Goal: Information Seeking & Learning: Check status

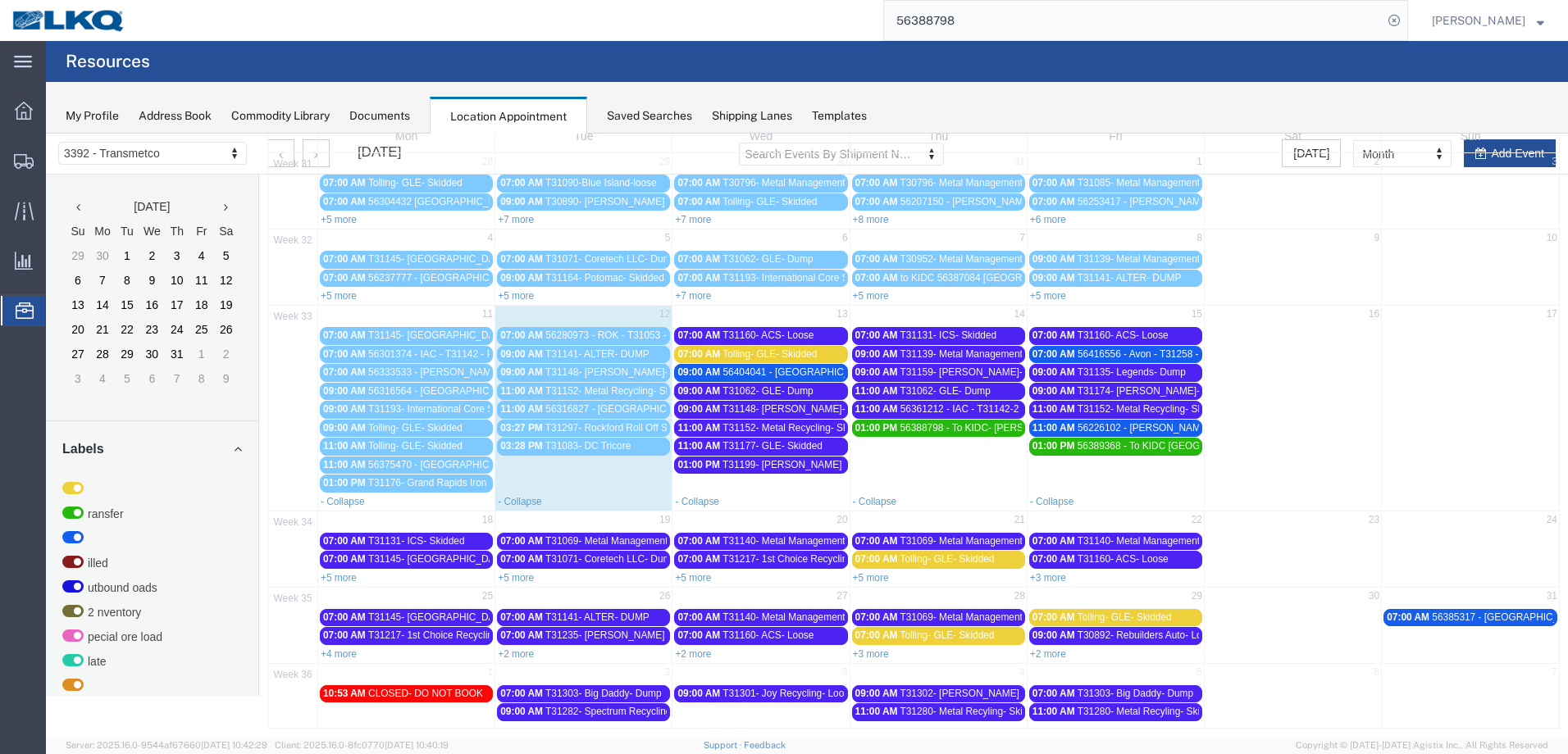
scroll to position [103, 0]
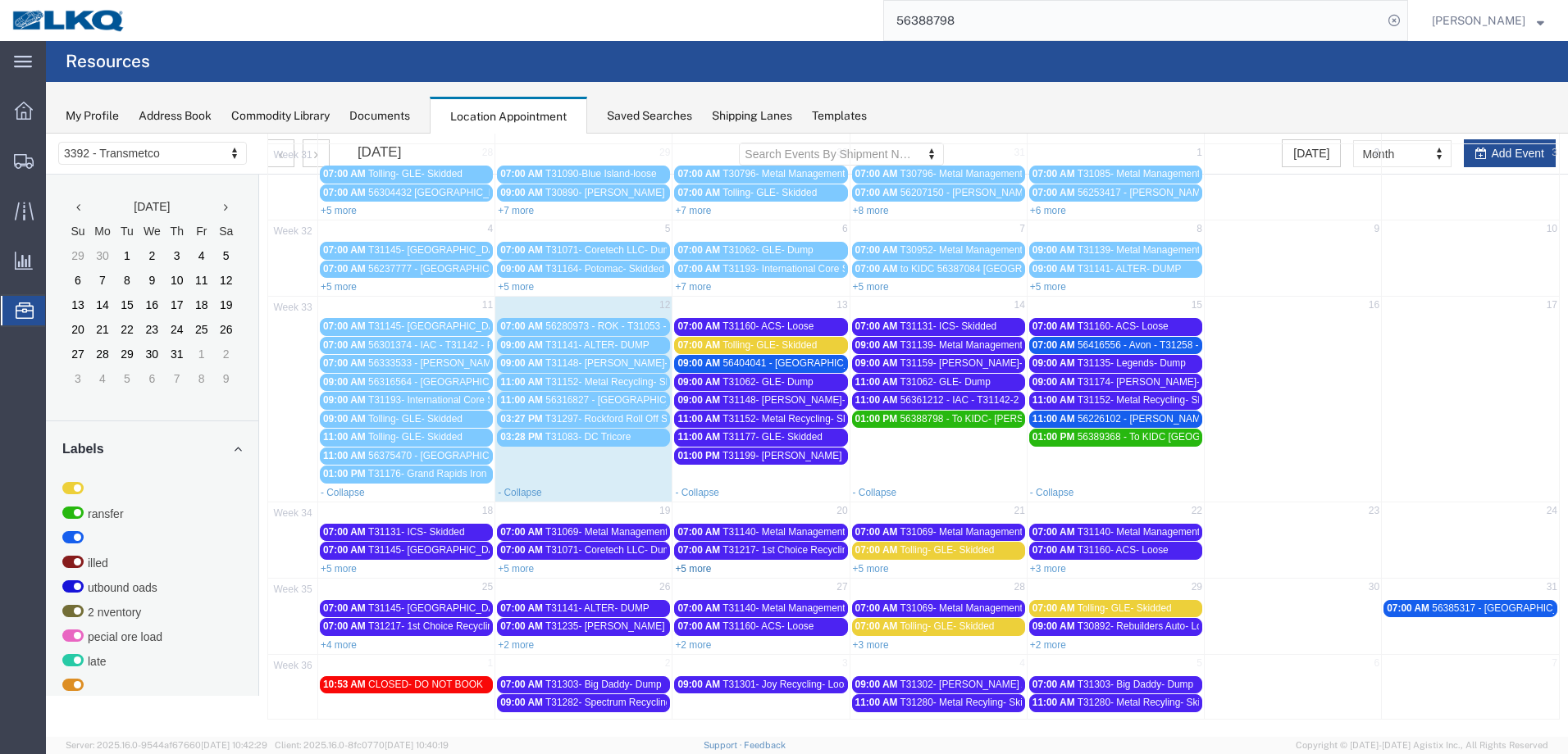
click at [690, 565] on link "+5 more" at bounding box center [692, 568] width 36 height 11
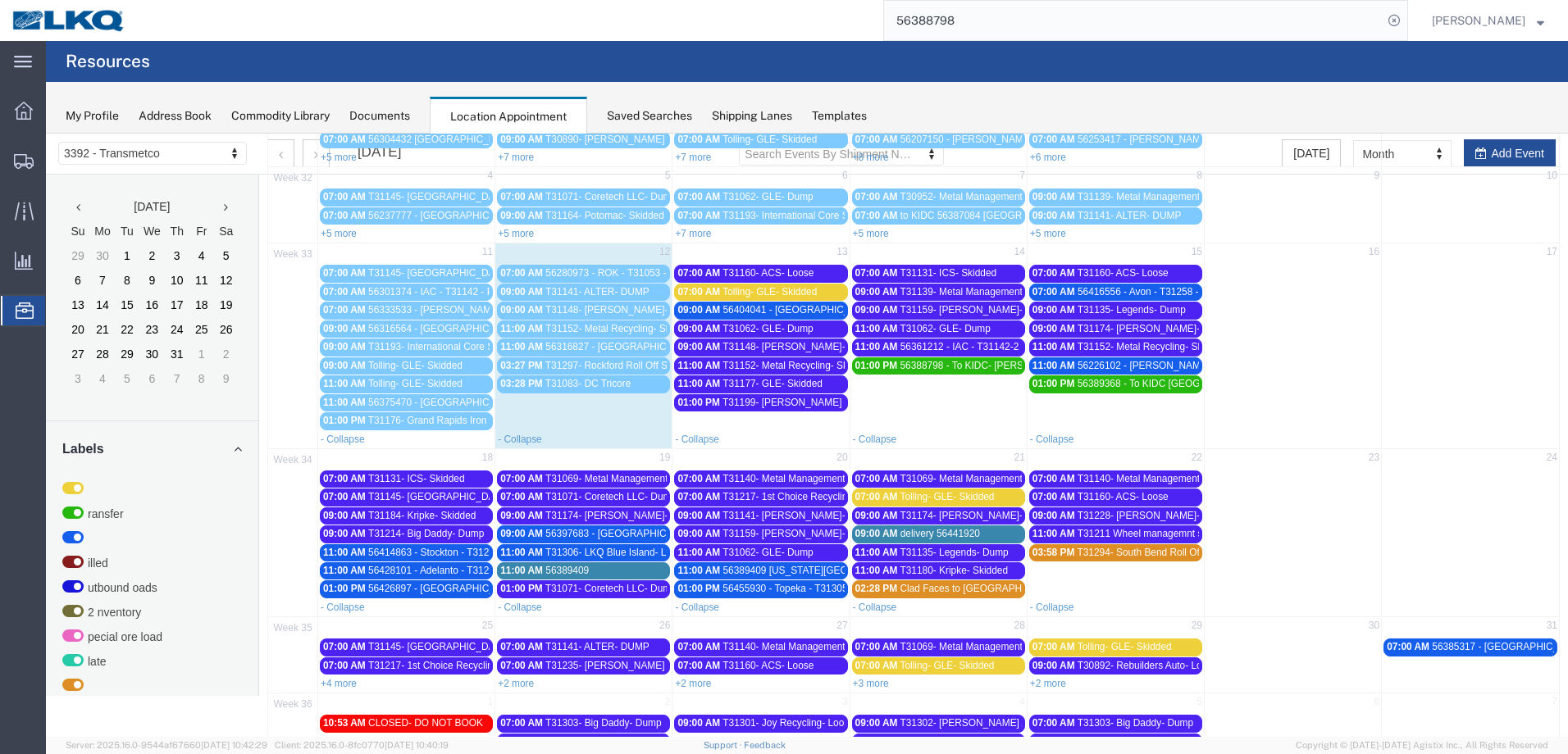
scroll to position [185, 0]
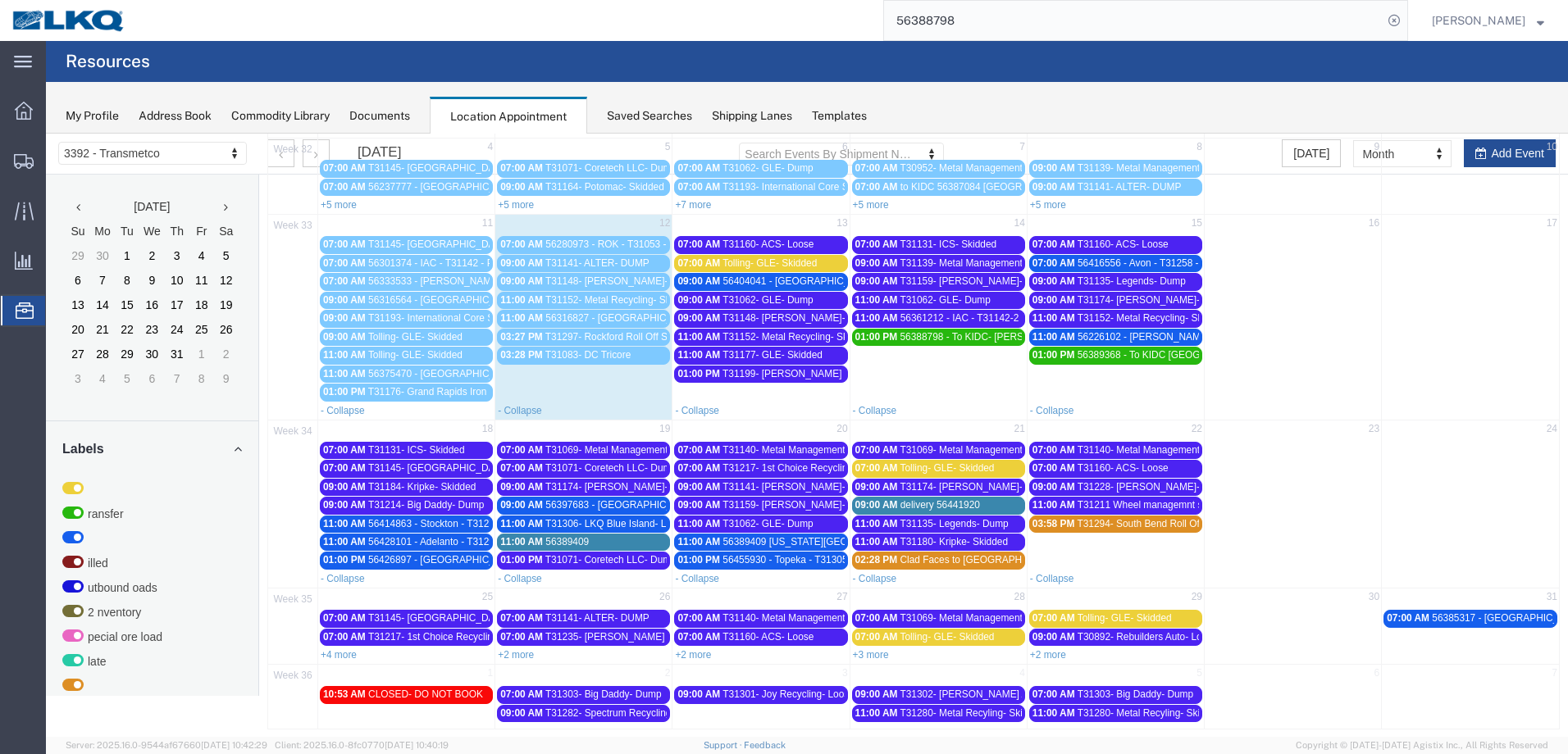
click at [1170, 451] on span "T31140- Metal Management- Skidded" at bounding box center [1158, 450] width 164 height 11
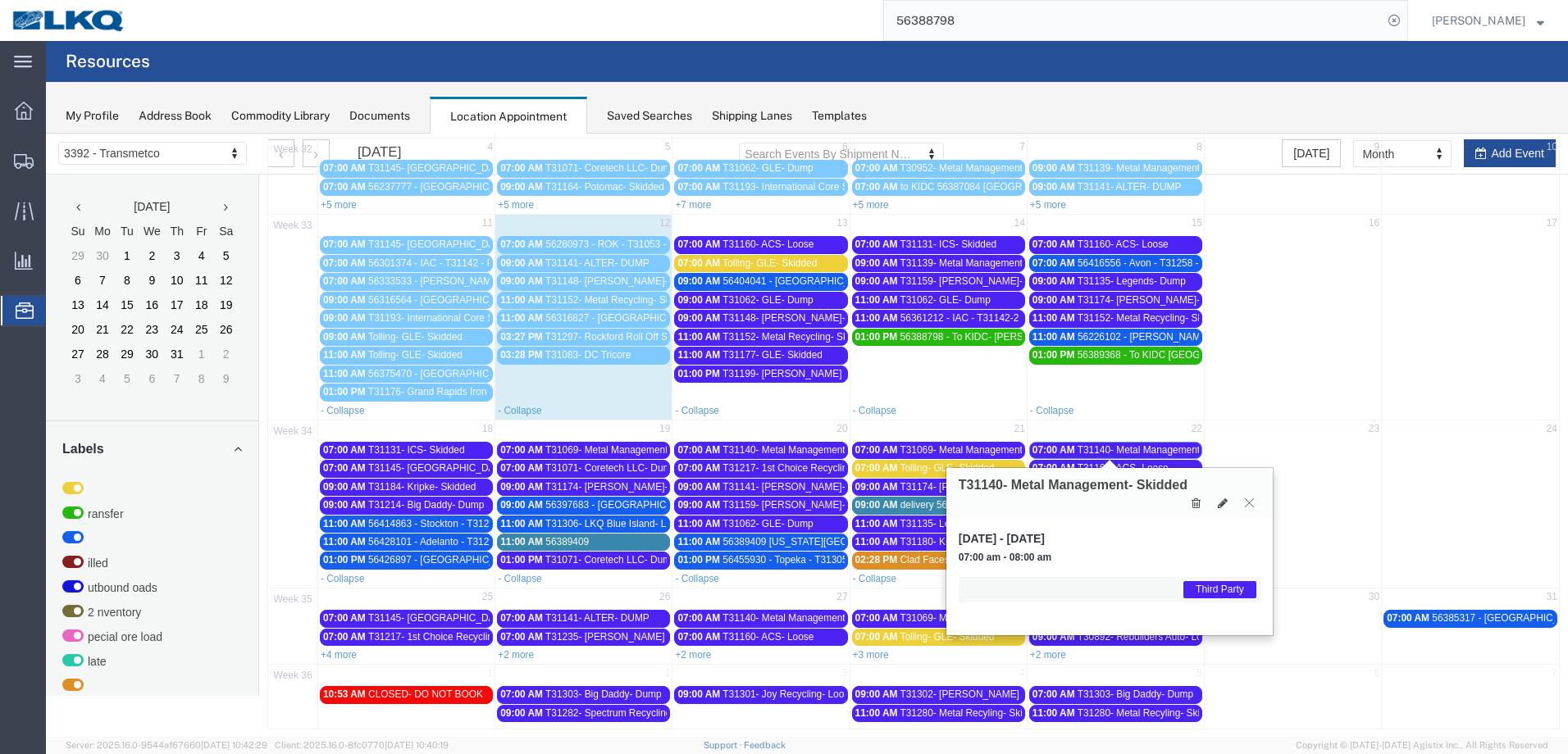
click at [1251, 504] on icon at bounding box center [1249, 502] width 9 height 10
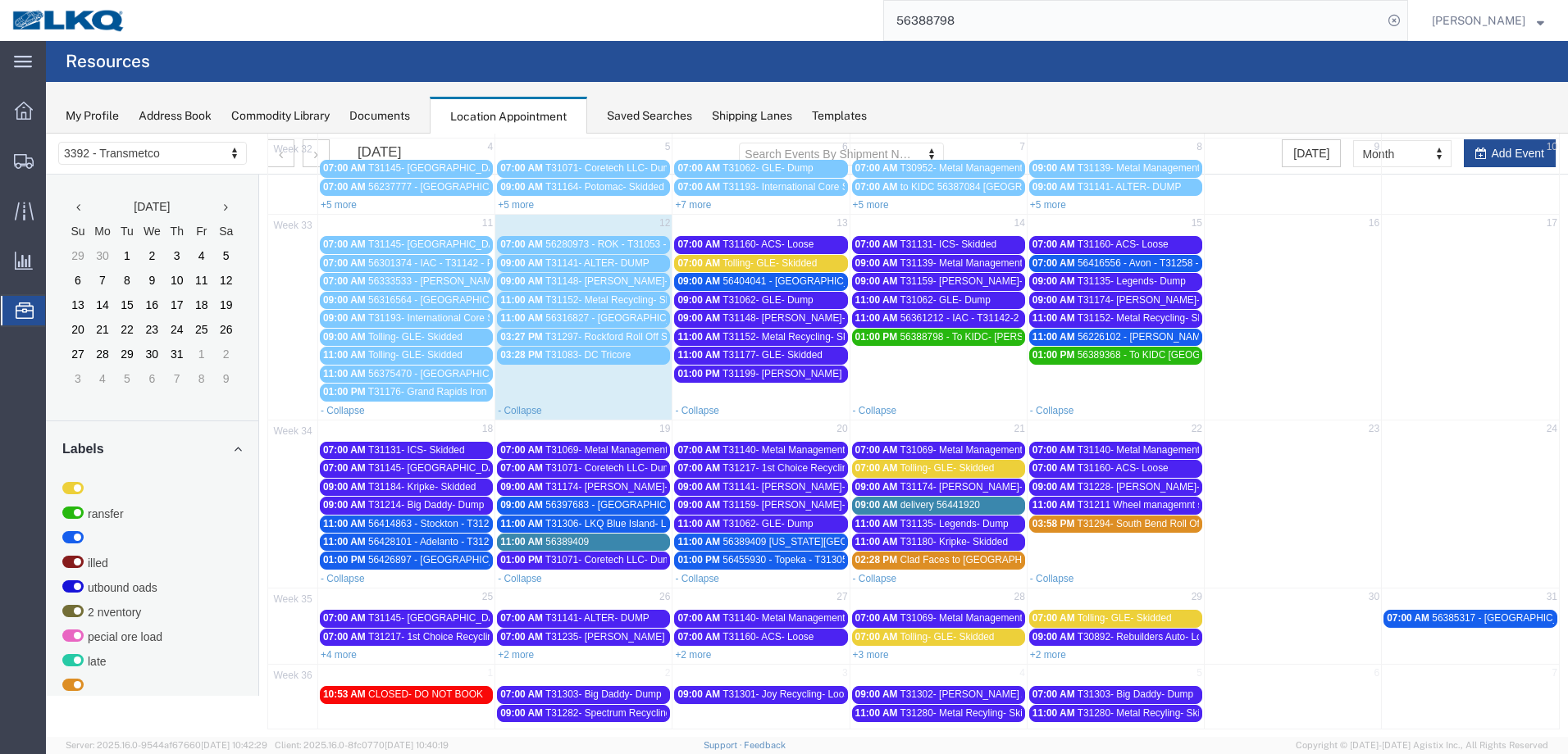
click at [1163, 505] on span "T31211 Wheel managemnt skidded" at bounding box center [1154, 505] width 154 height 11
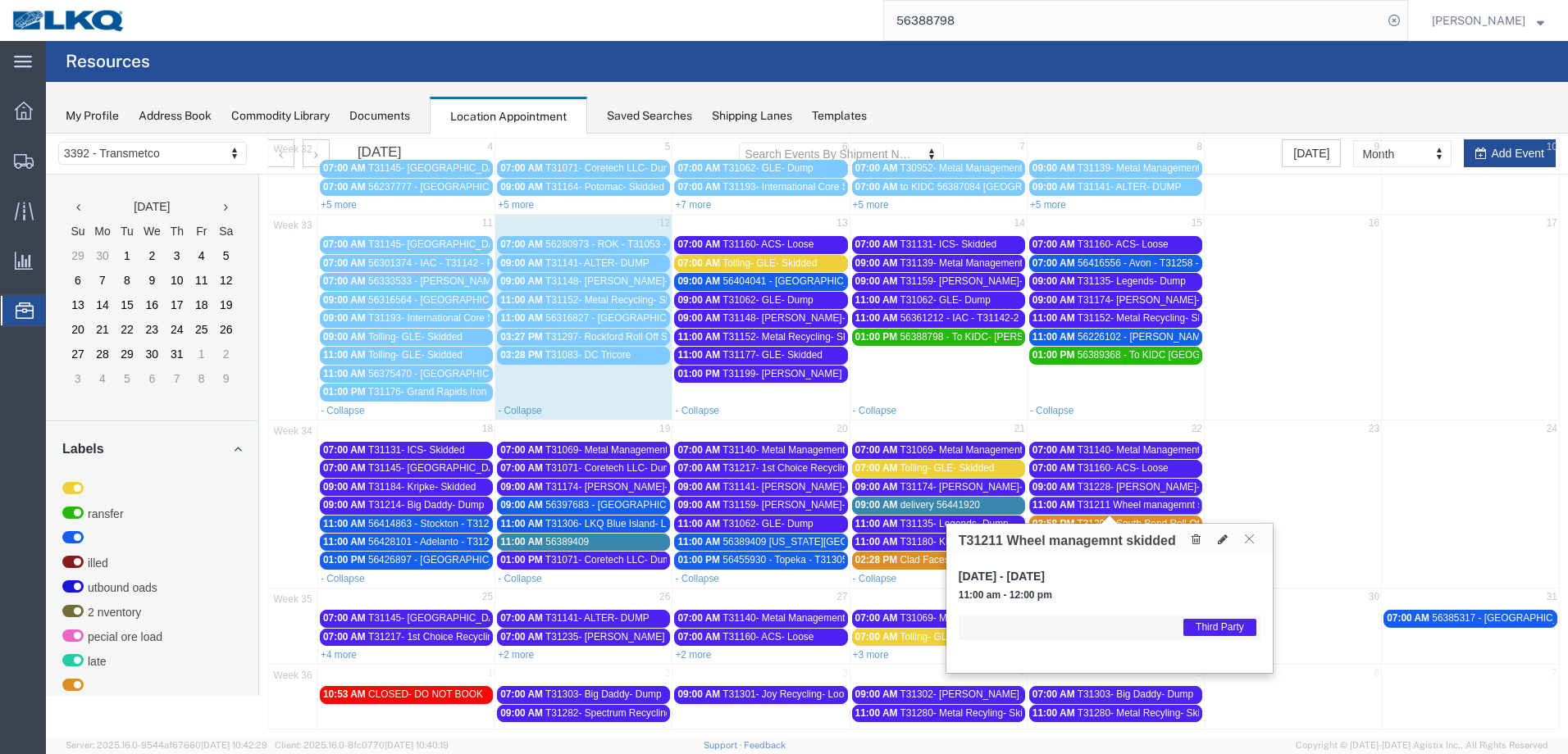
click at [1243, 541] on button at bounding box center [1249, 539] width 22 height 16
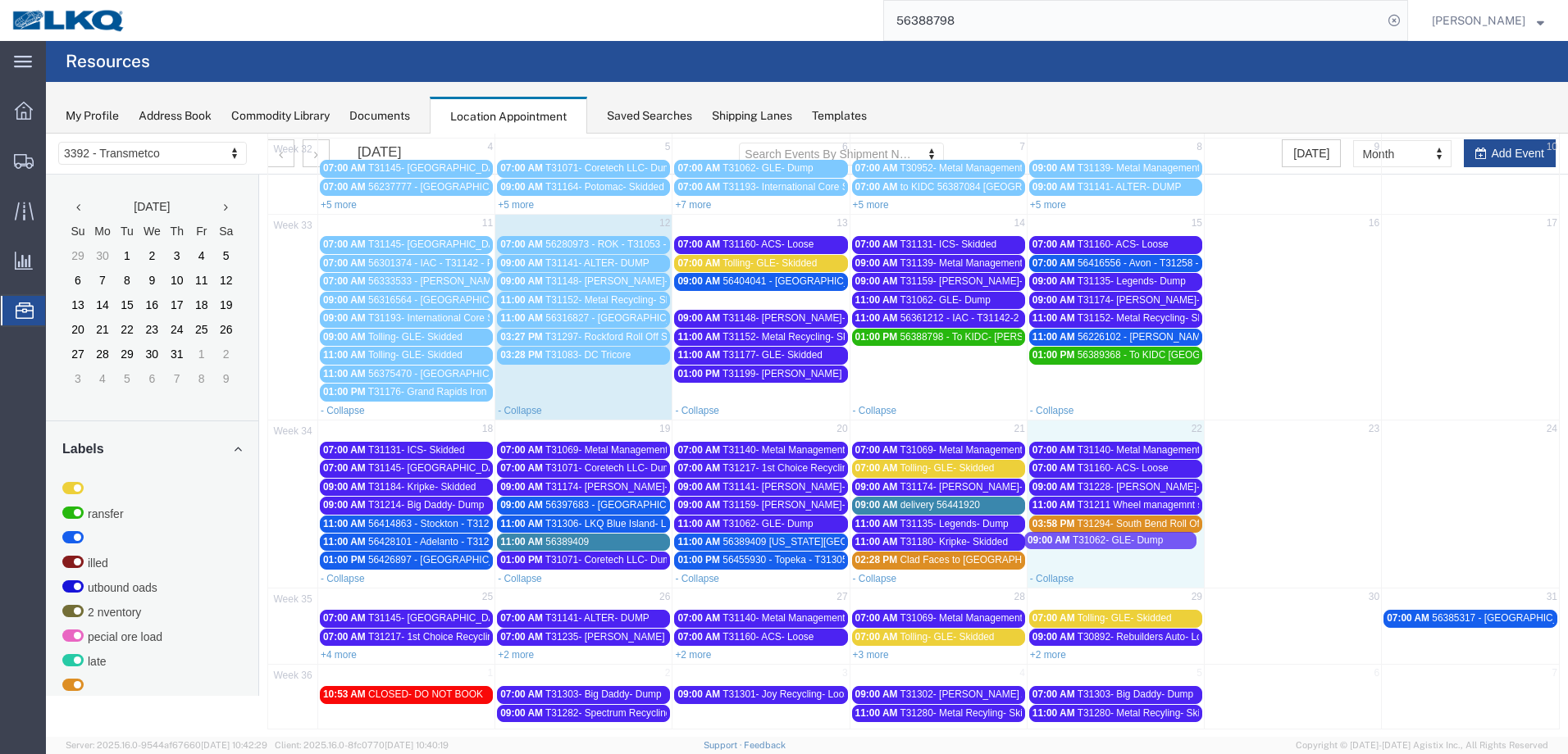
drag, startPoint x: 799, startPoint y: 299, endPoint x: 1151, endPoint y: 540, distance: 426.6
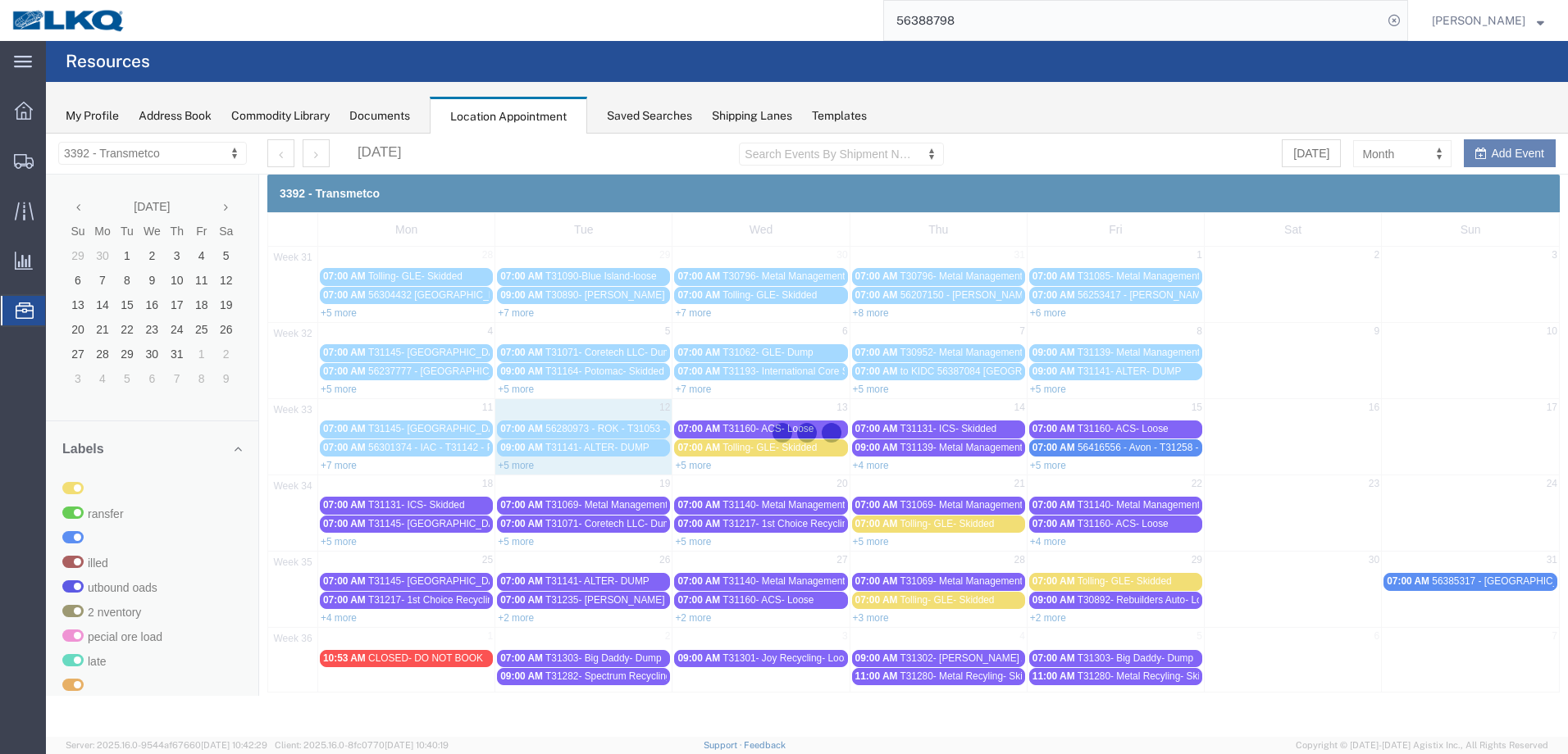
scroll to position [0, 0]
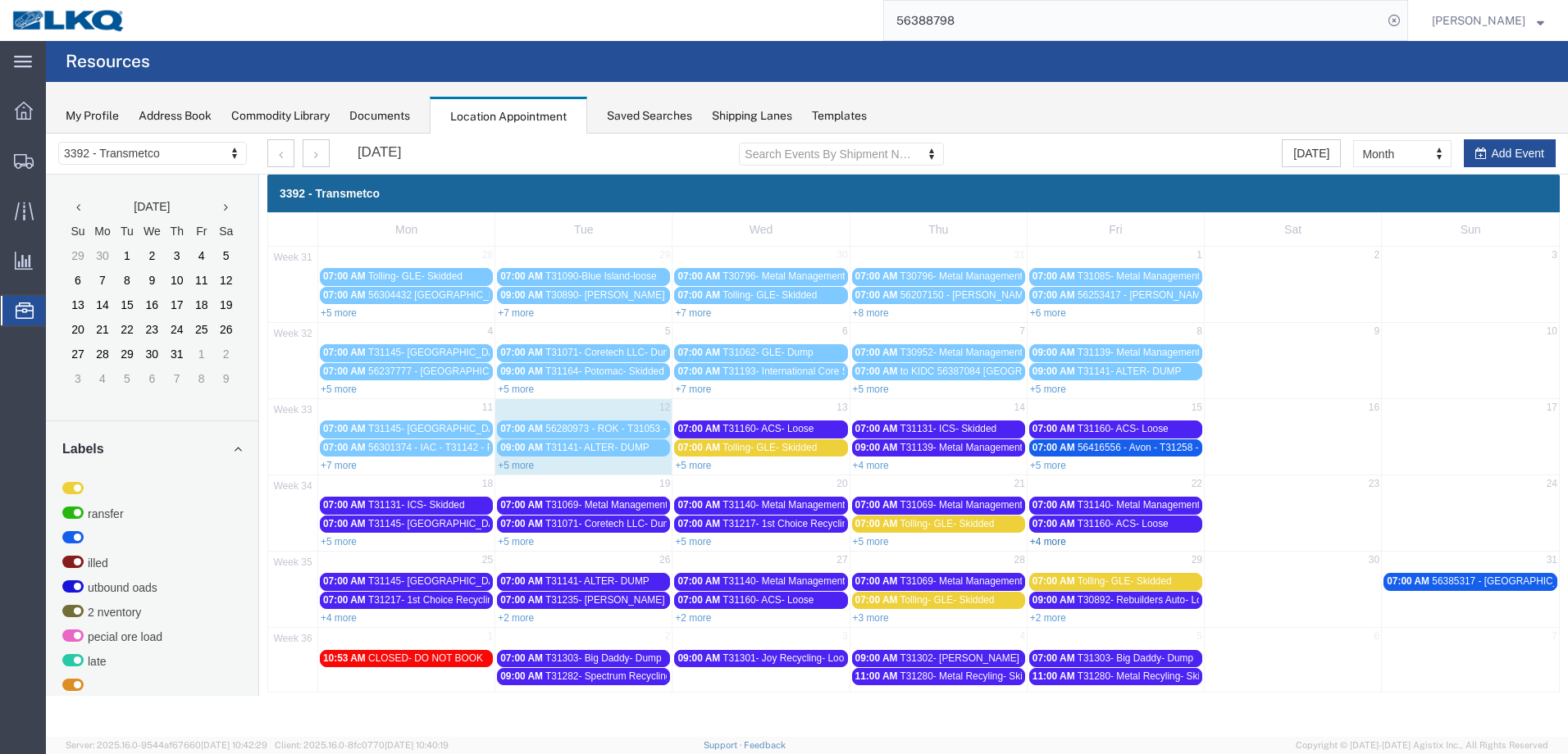
click at [1060, 540] on link "+4 more" at bounding box center [1047, 541] width 36 height 11
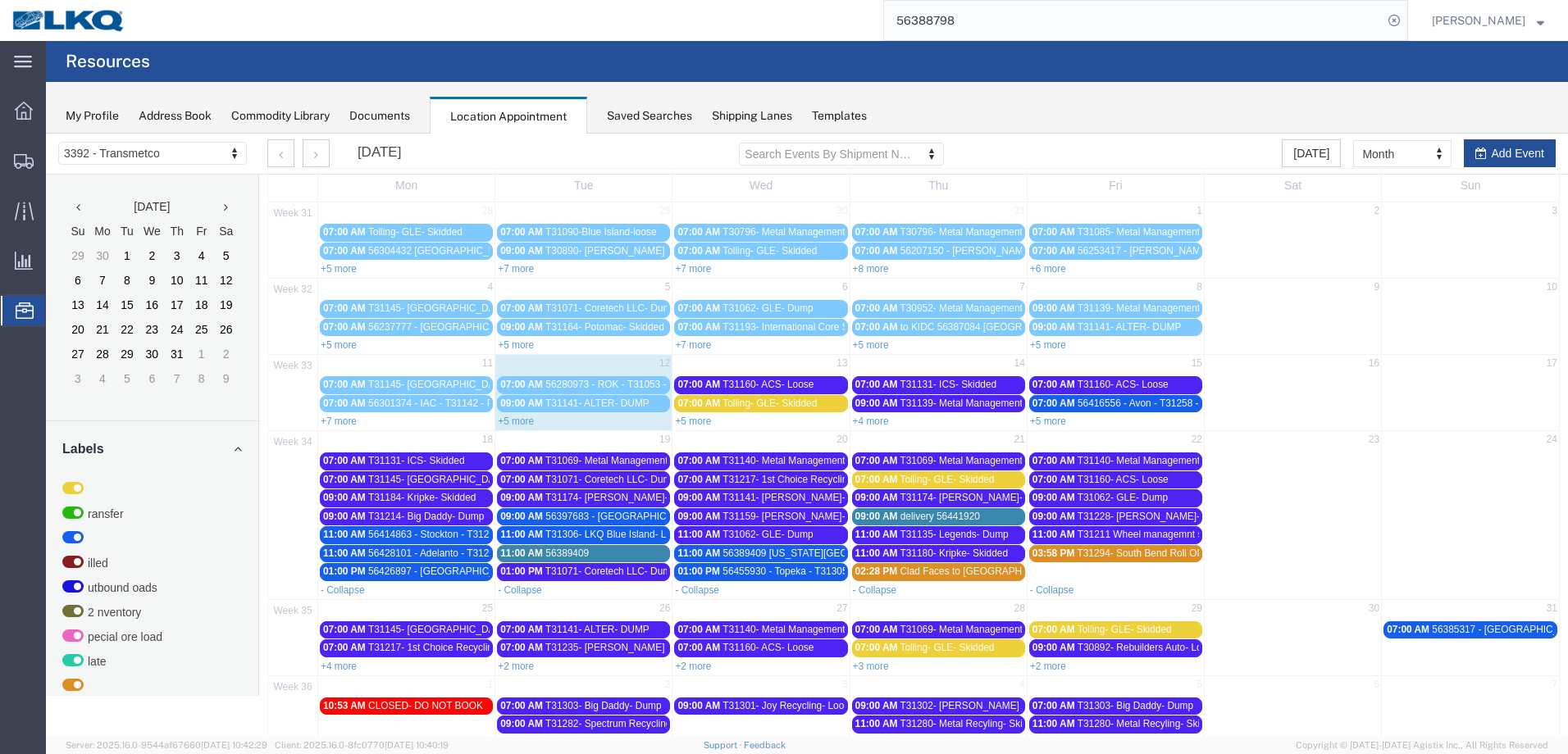
scroll to position [66, 0]
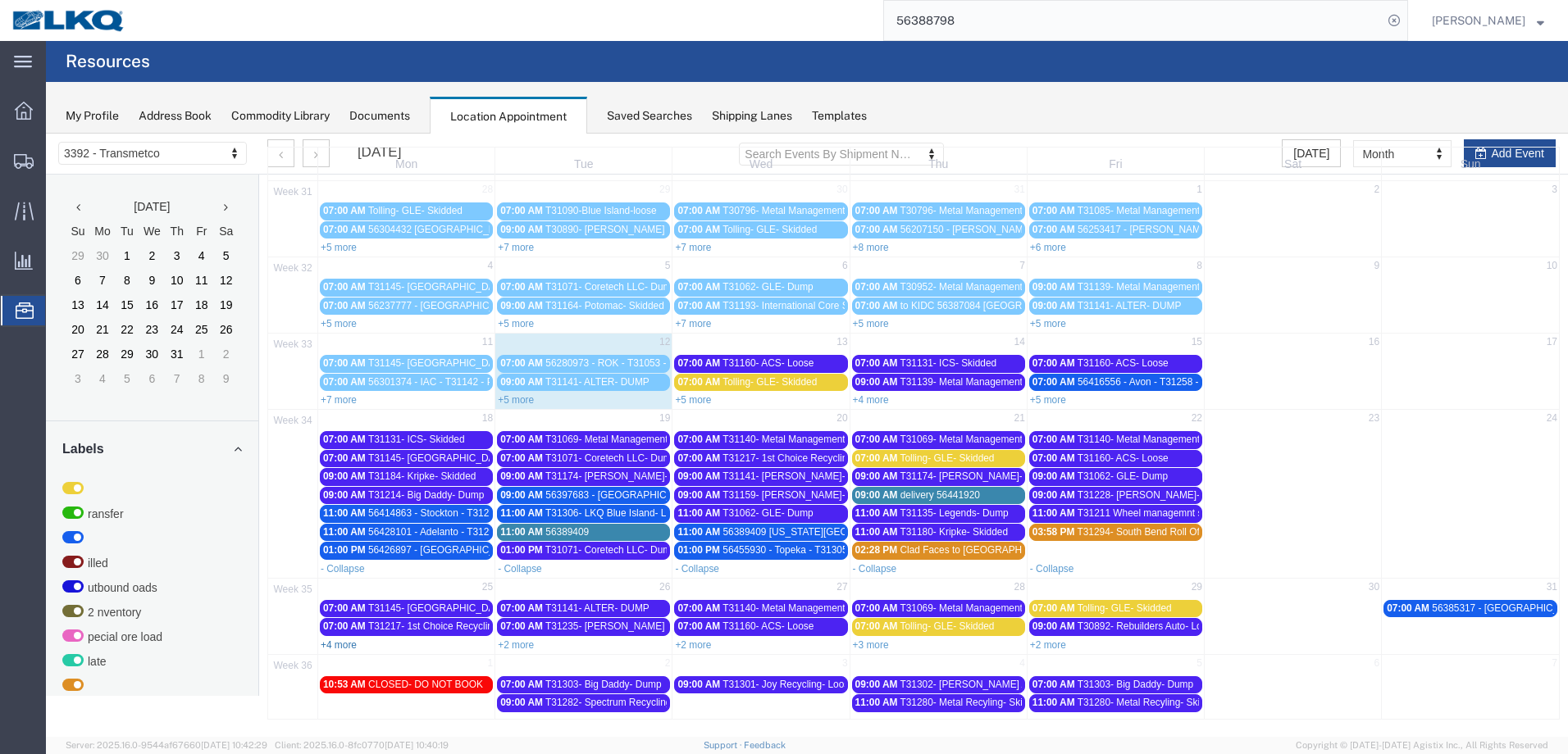
click at [345, 644] on link "+4 more" at bounding box center [338, 645] width 36 height 11
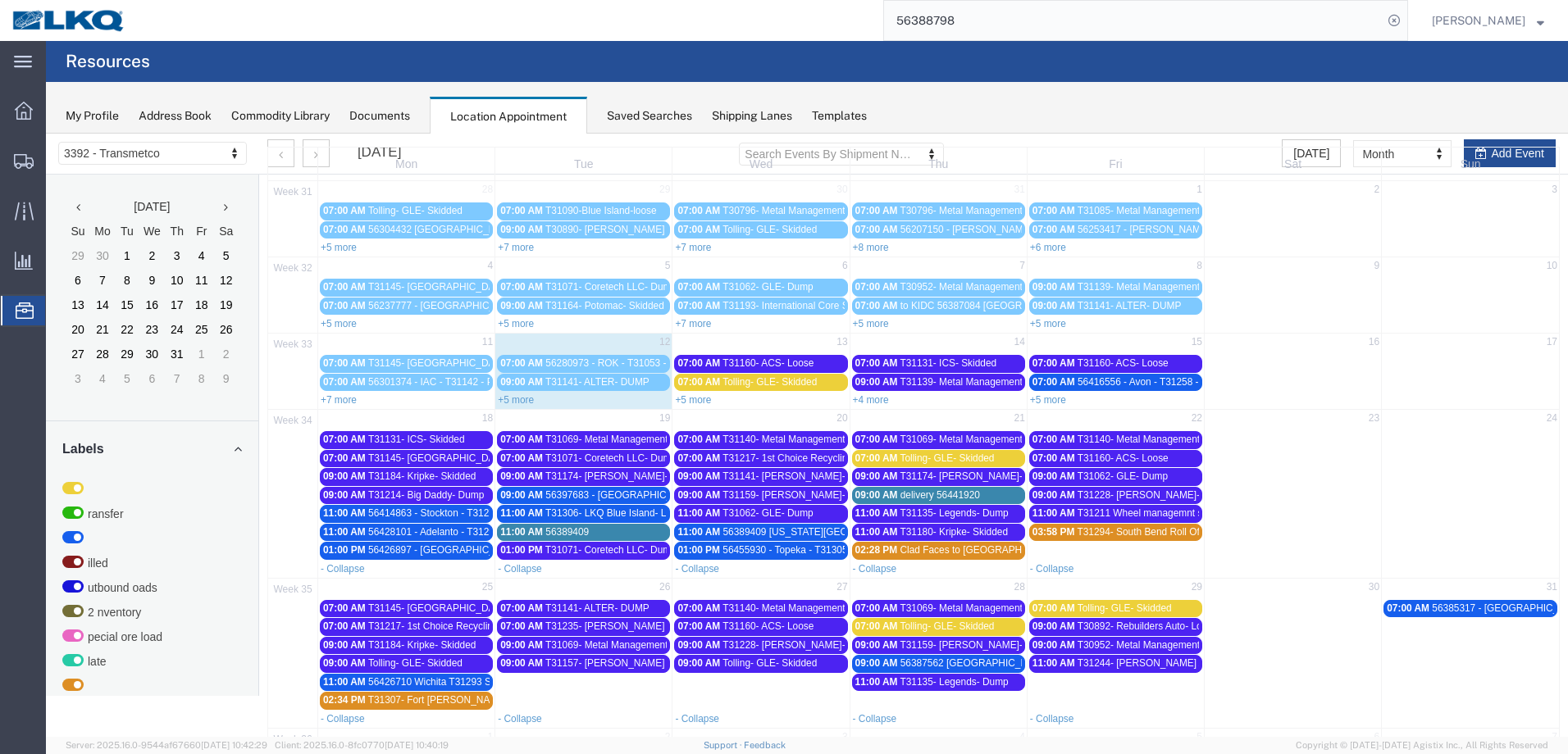
click at [637, 645] on span "T31069- Metal Management- Skidded" at bounding box center [627, 645] width 164 height 11
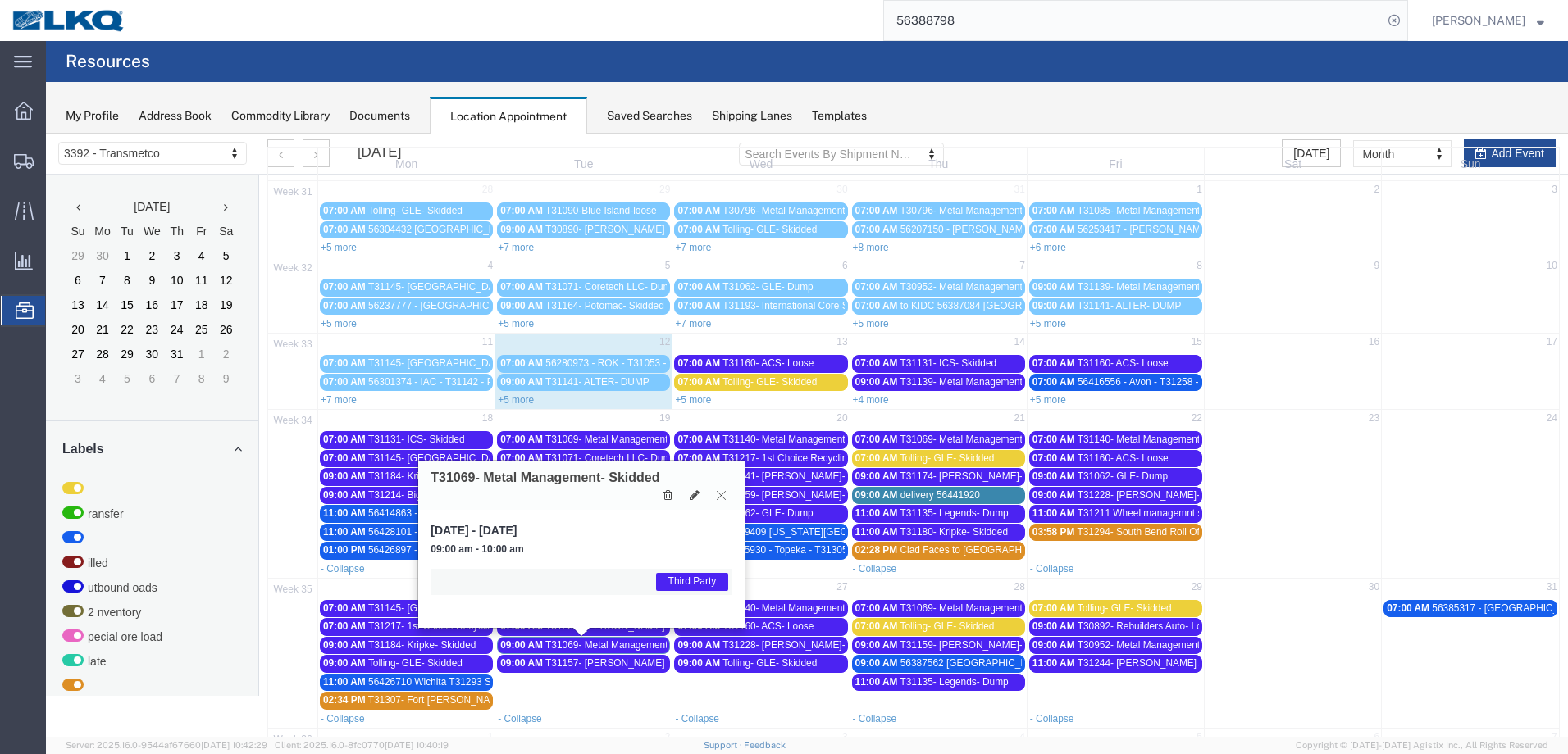
click at [720, 496] on icon at bounding box center [721, 494] width 9 height 10
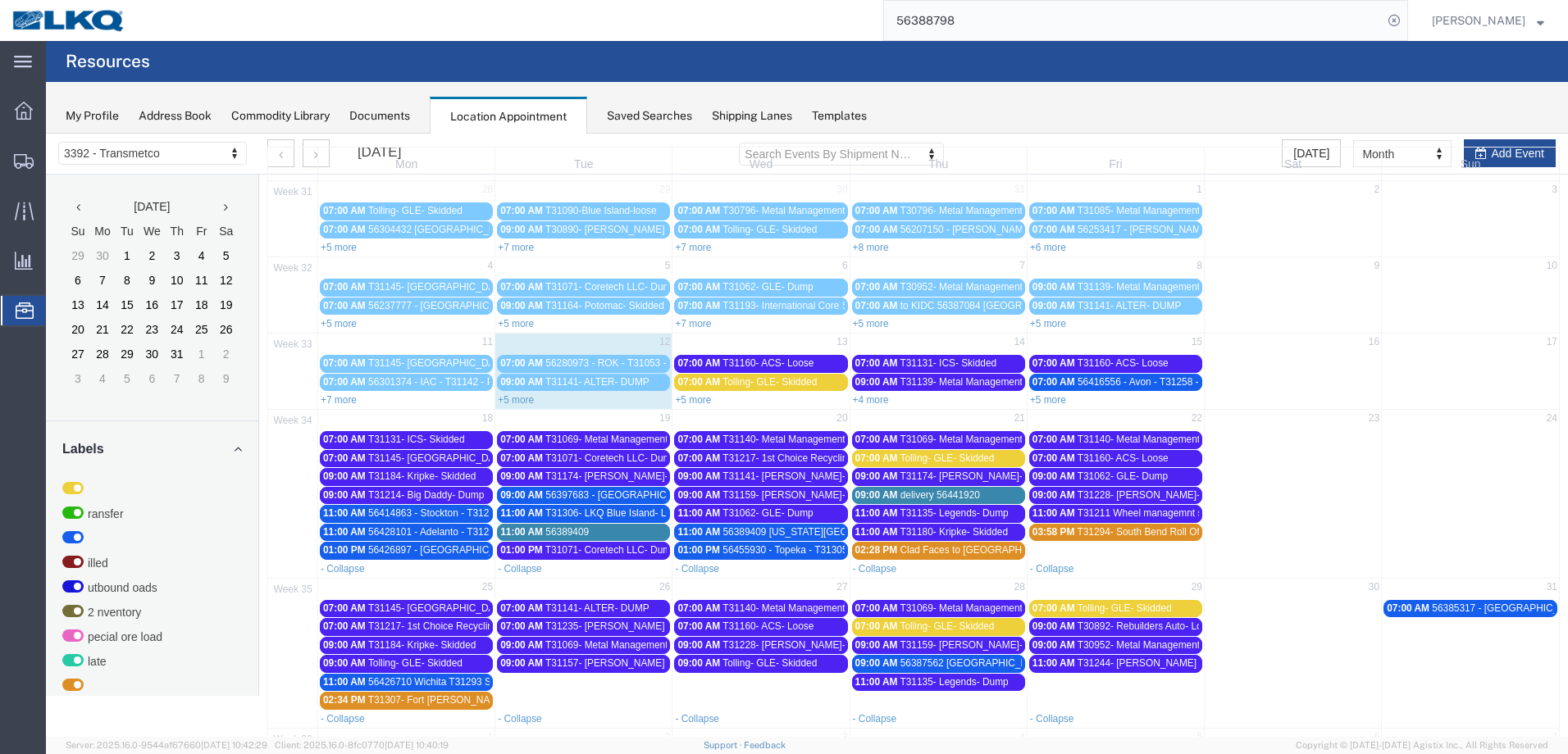
click at [653, 624] on span "T31235- [PERSON_NAME] Recycling- Loose Gondola" at bounding box center [663, 626] width 236 height 11
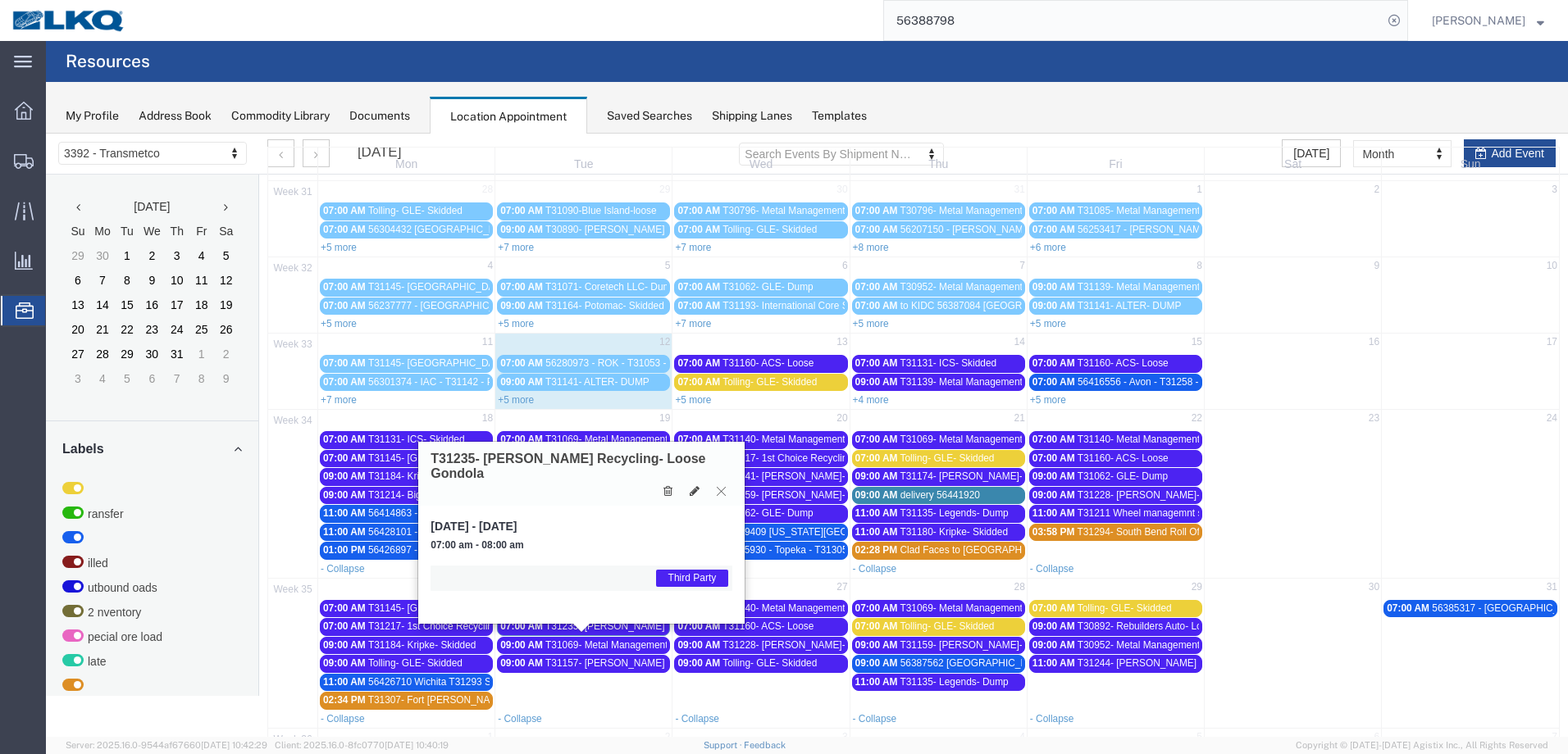
click at [721, 486] on icon at bounding box center [721, 491] width 9 height 10
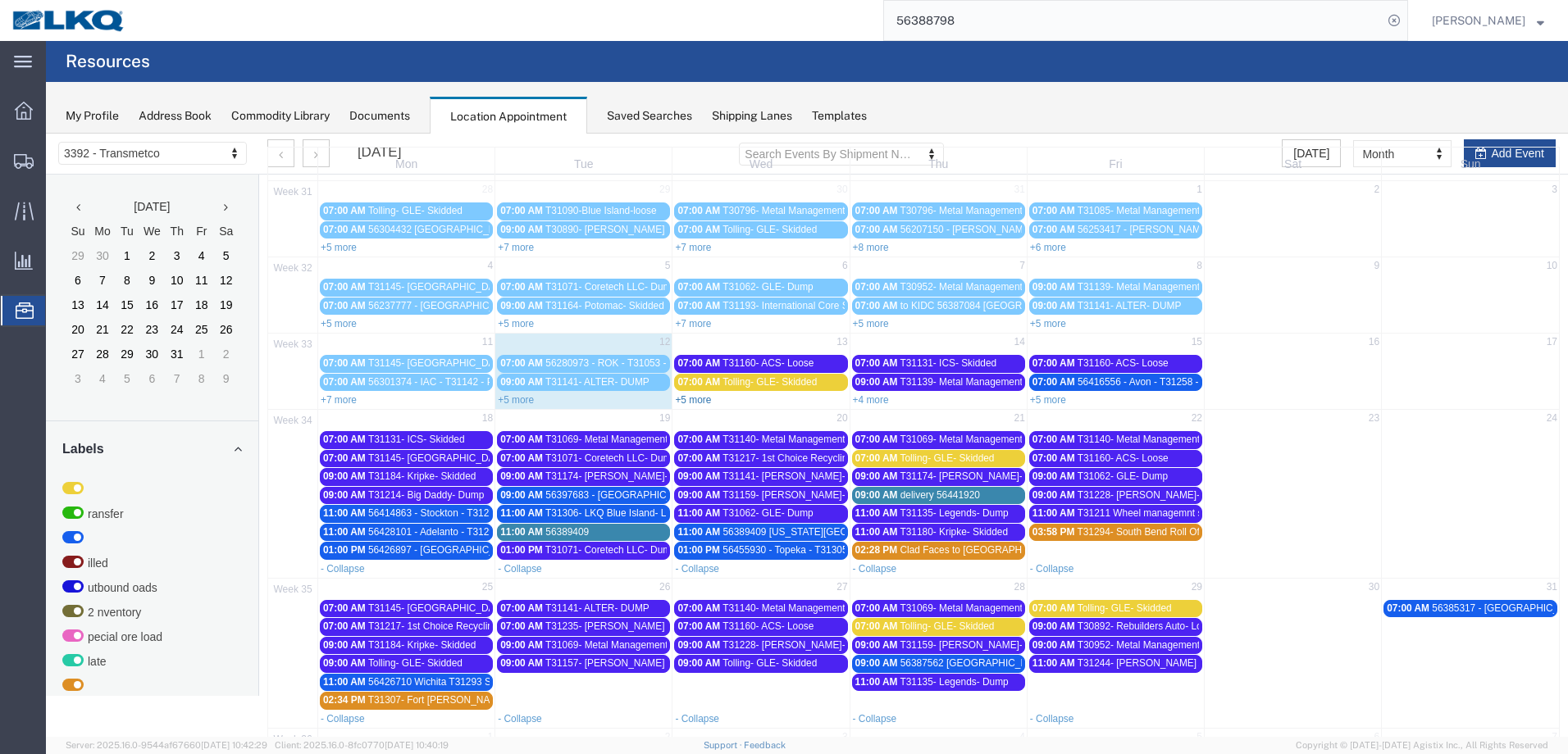
click at [700, 400] on link "+5 more" at bounding box center [692, 400] width 36 height 11
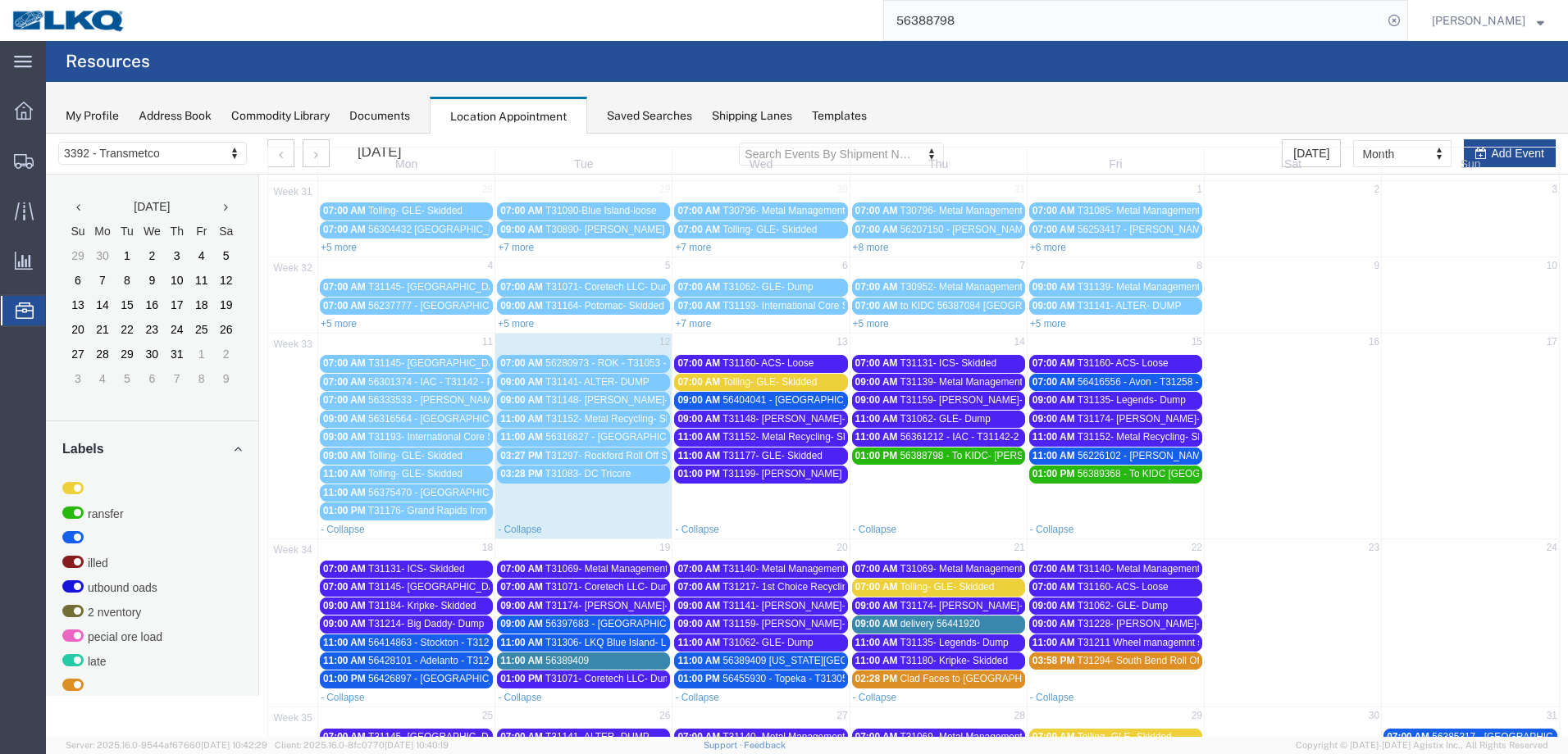
click at [1316, 42] on agx-page-header "Resources" at bounding box center [807, 61] width 1522 height 41
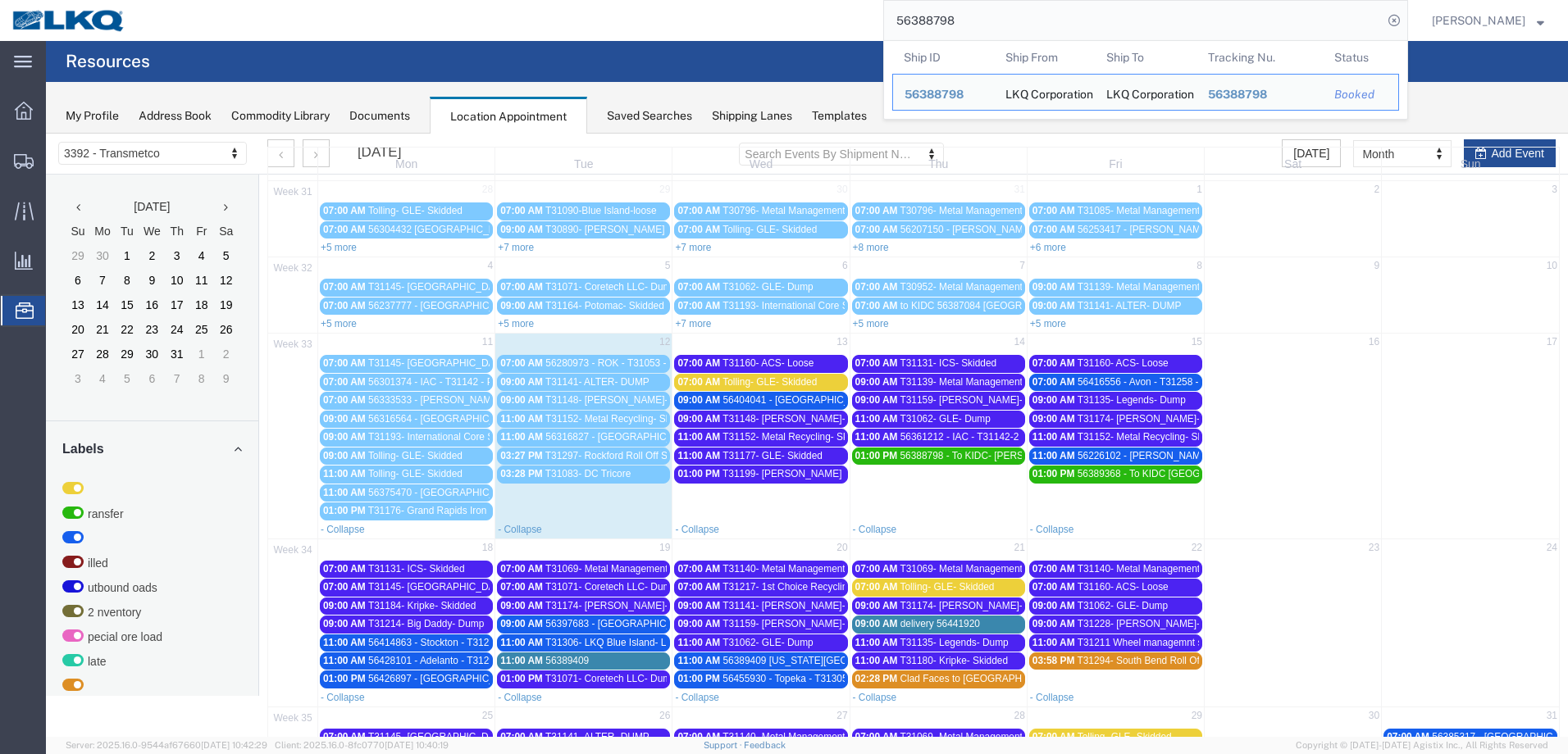
click at [1308, 24] on input "56388798" at bounding box center [1133, 20] width 498 height 40
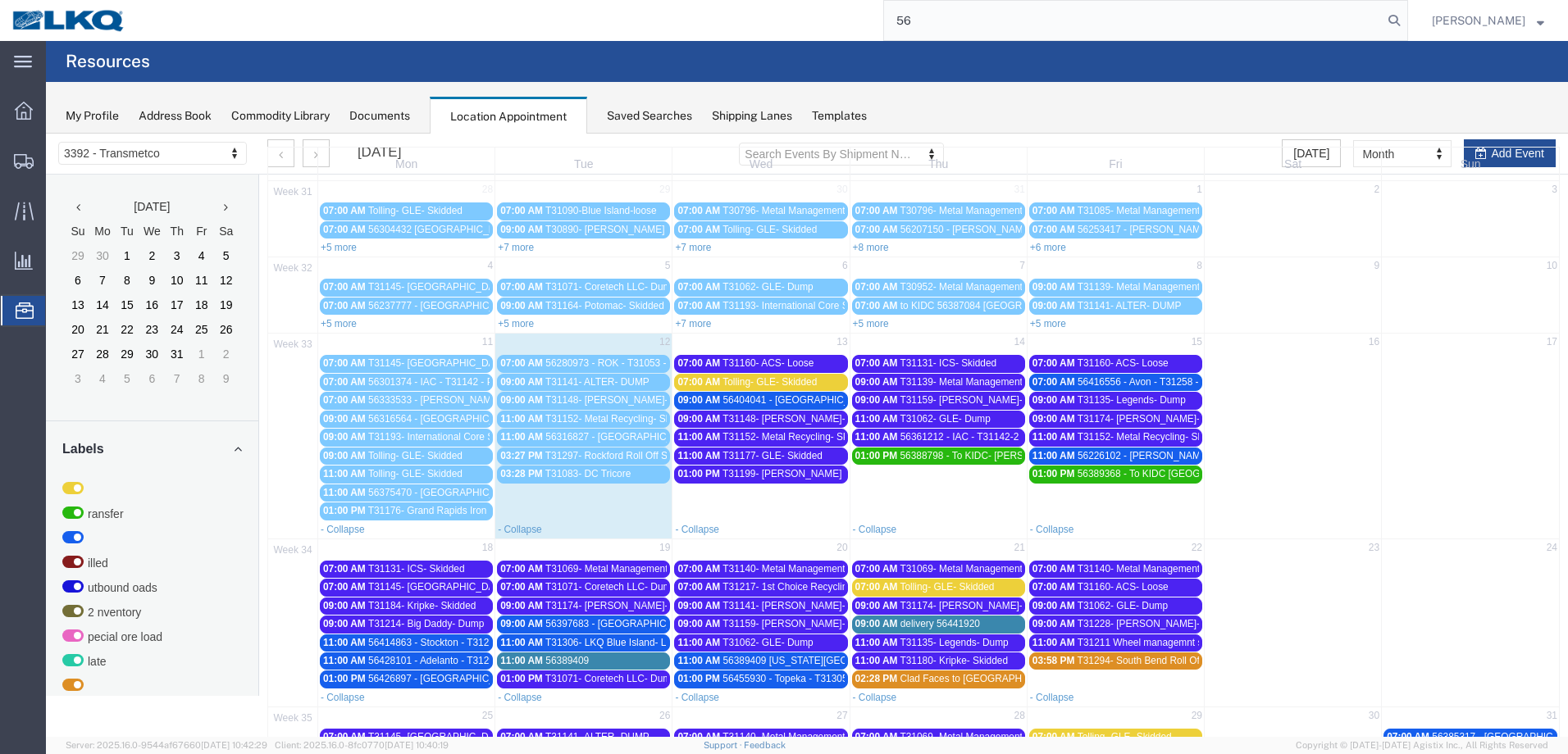
type input "5"
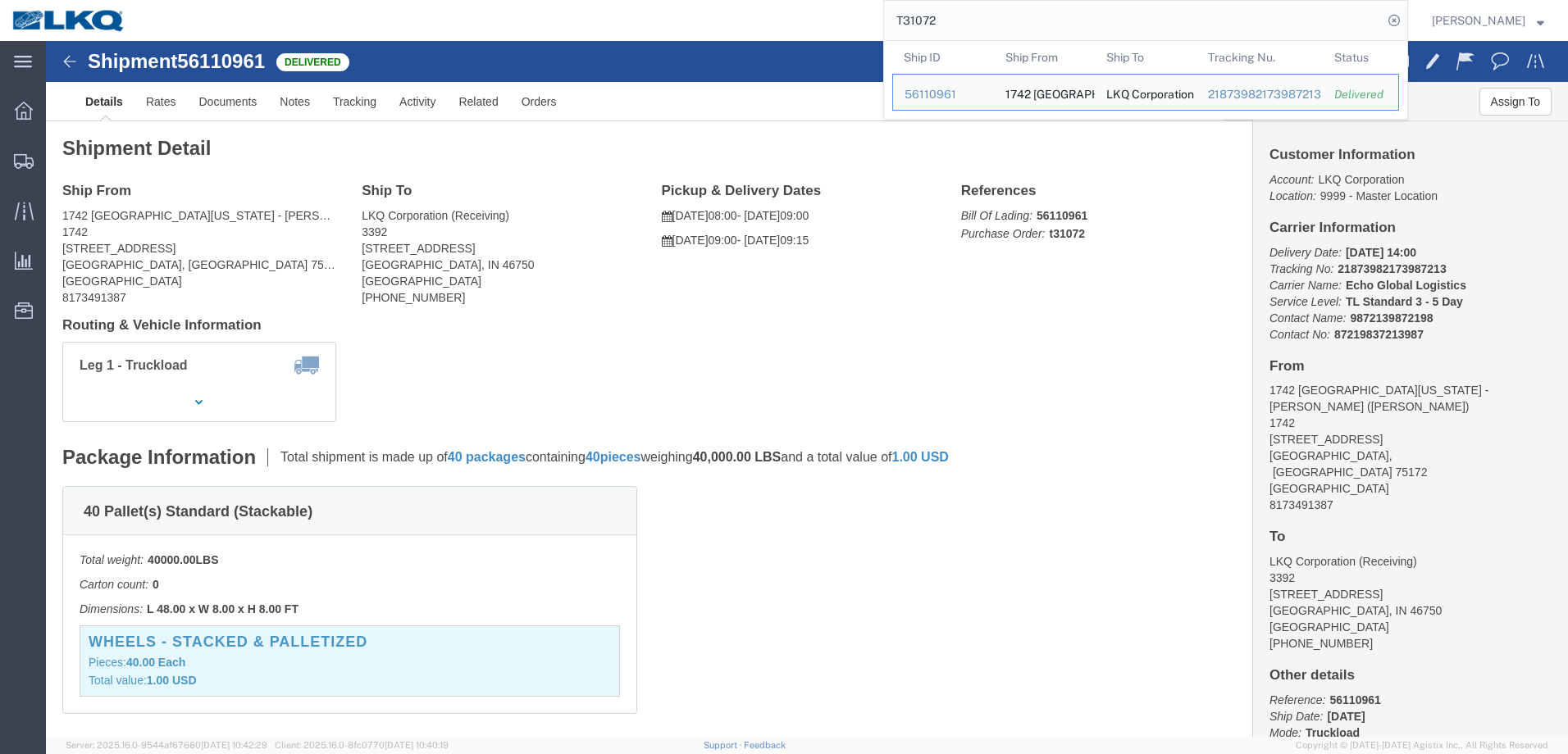
click at [980, 20] on input "T31072" at bounding box center [1133, 20] width 498 height 40
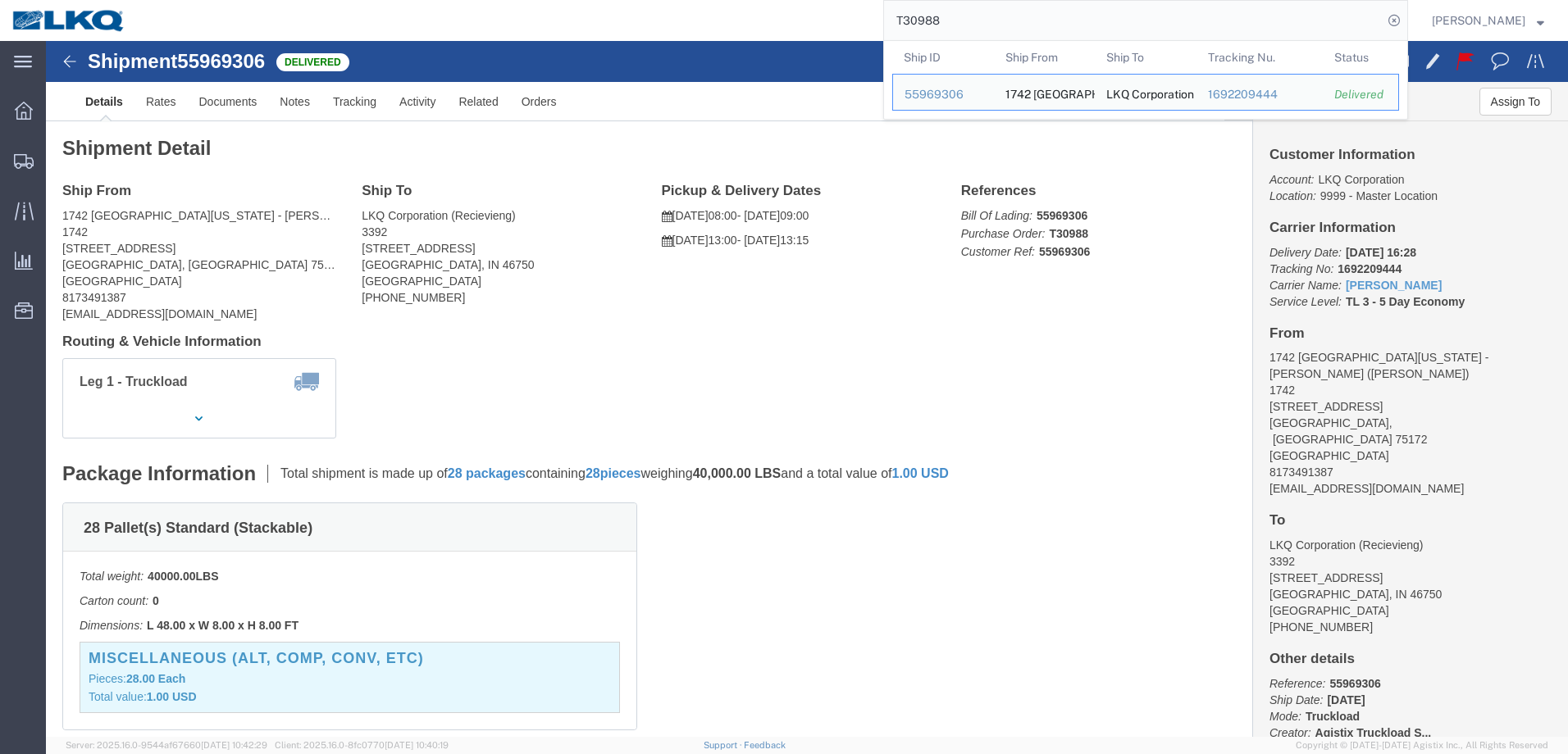
click at [979, 26] on input "T30988" at bounding box center [1133, 20] width 498 height 40
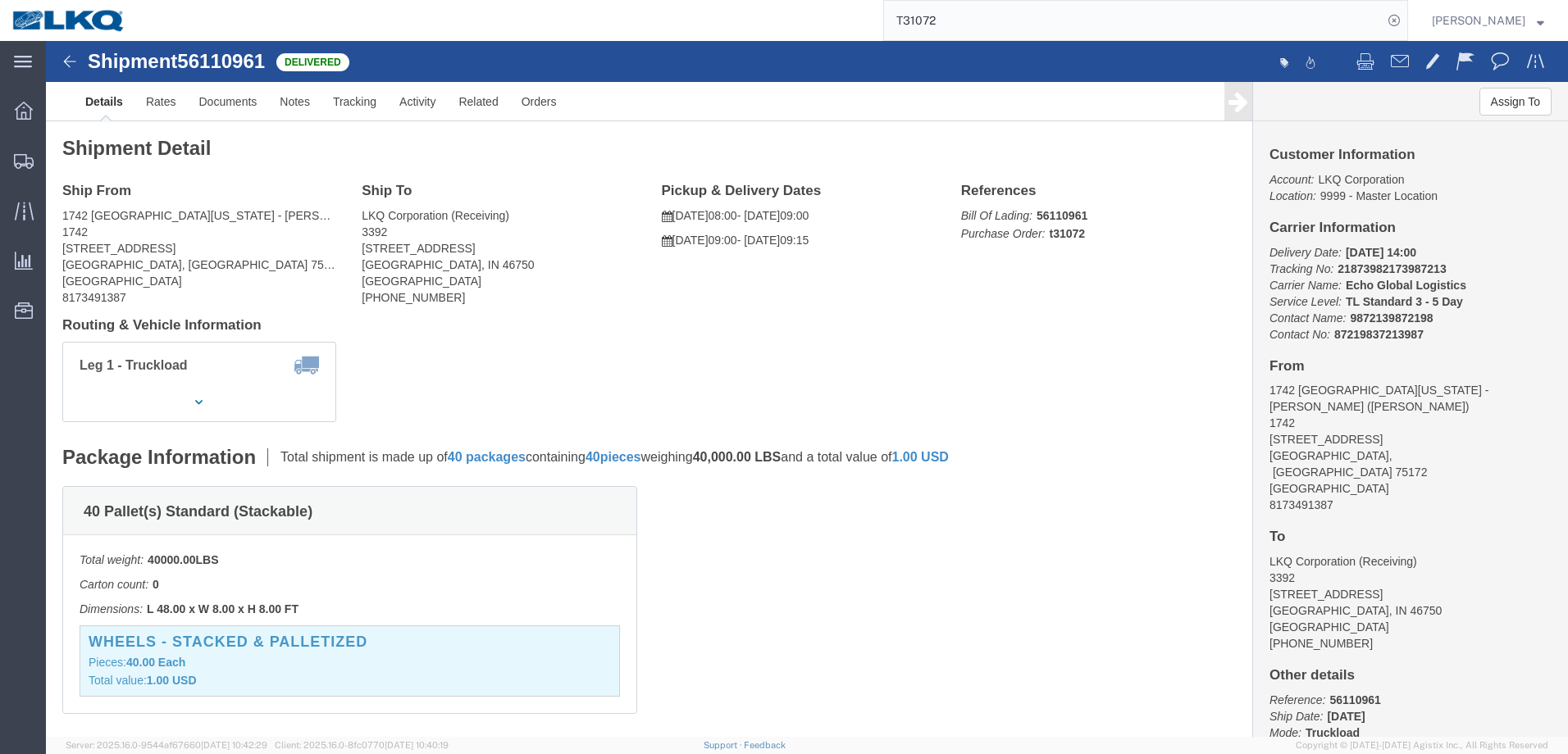
click at [1014, 25] on input "T31072" at bounding box center [1133, 20] width 498 height 40
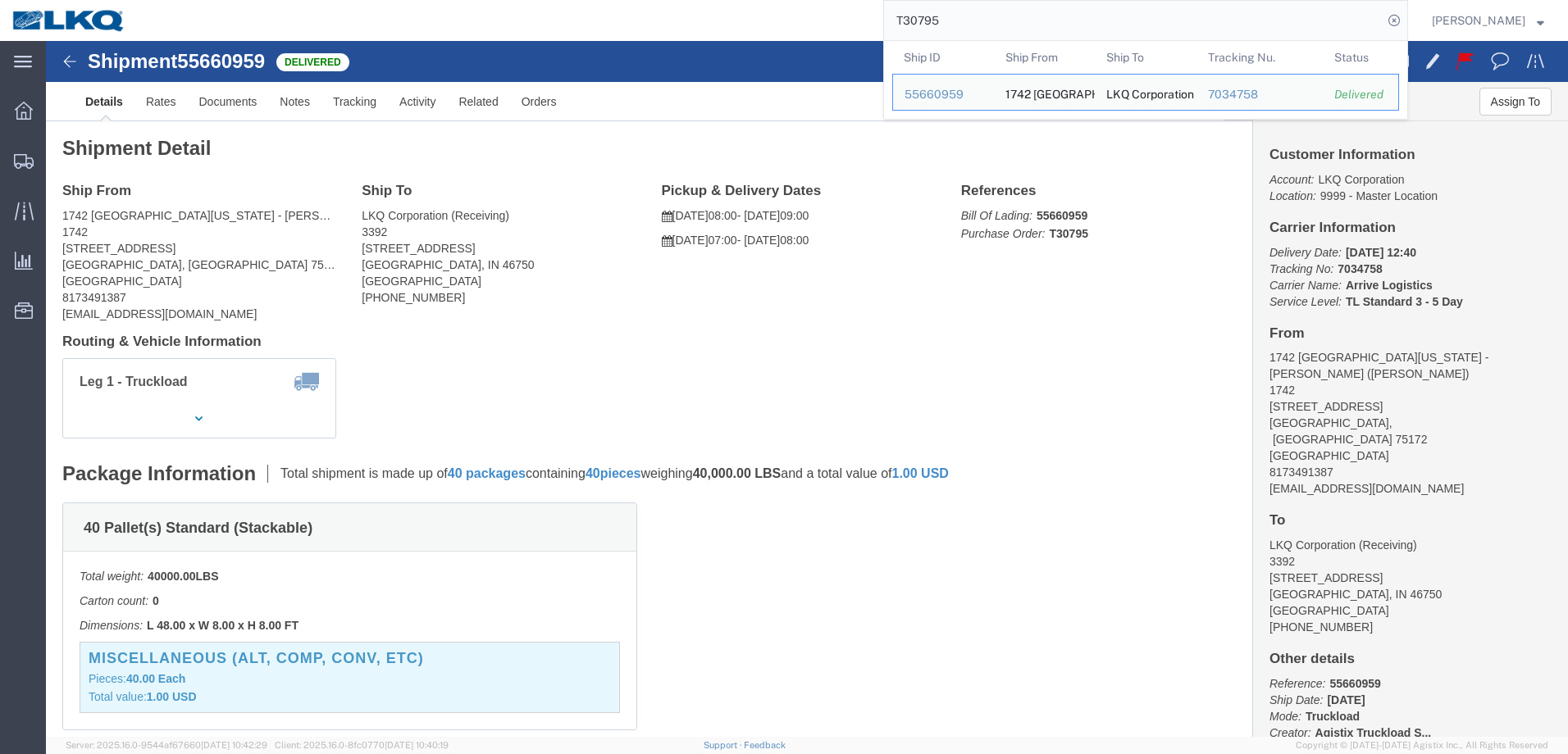
click at [977, 22] on input "T30795" at bounding box center [1133, 20] width 498 height 40
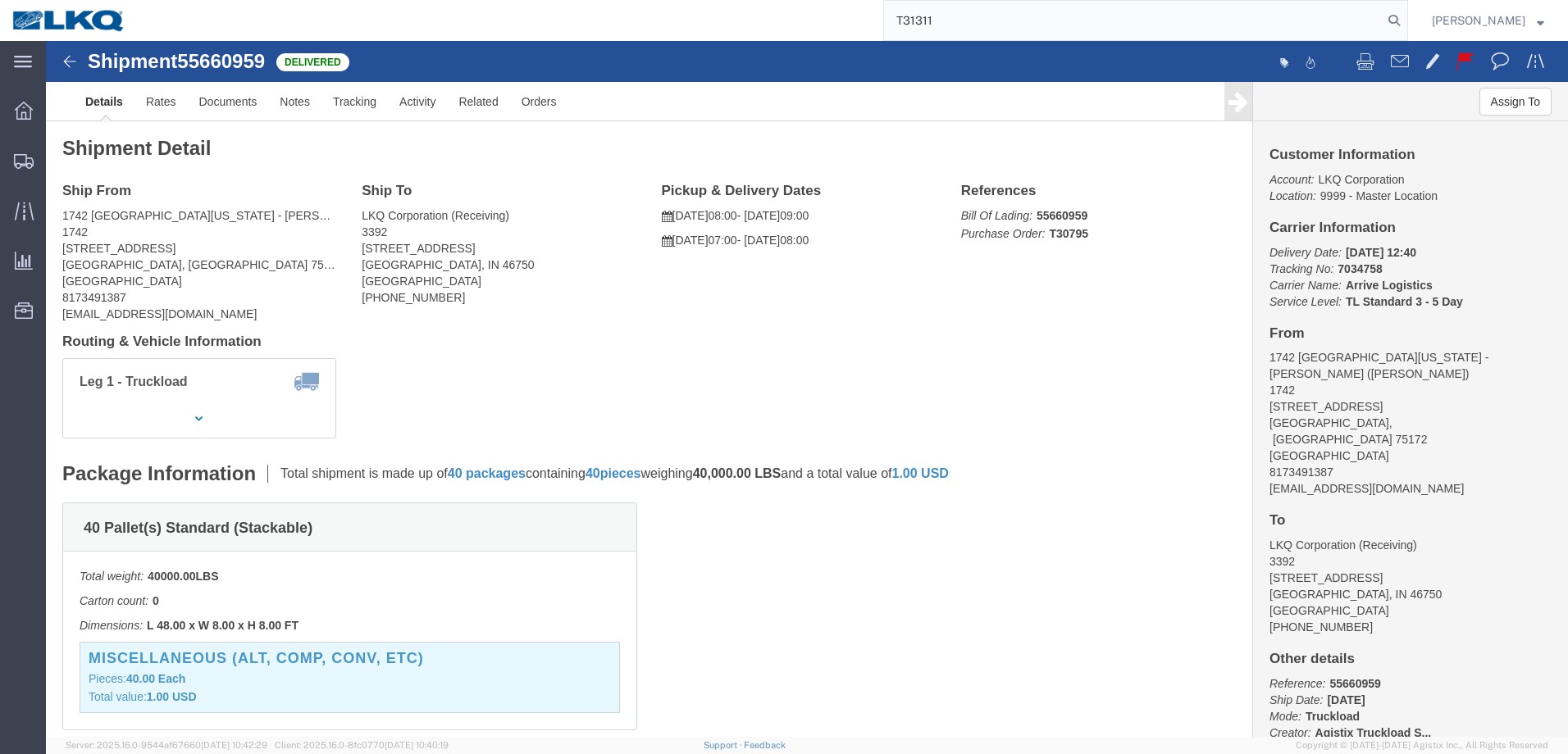
type input "T31311"
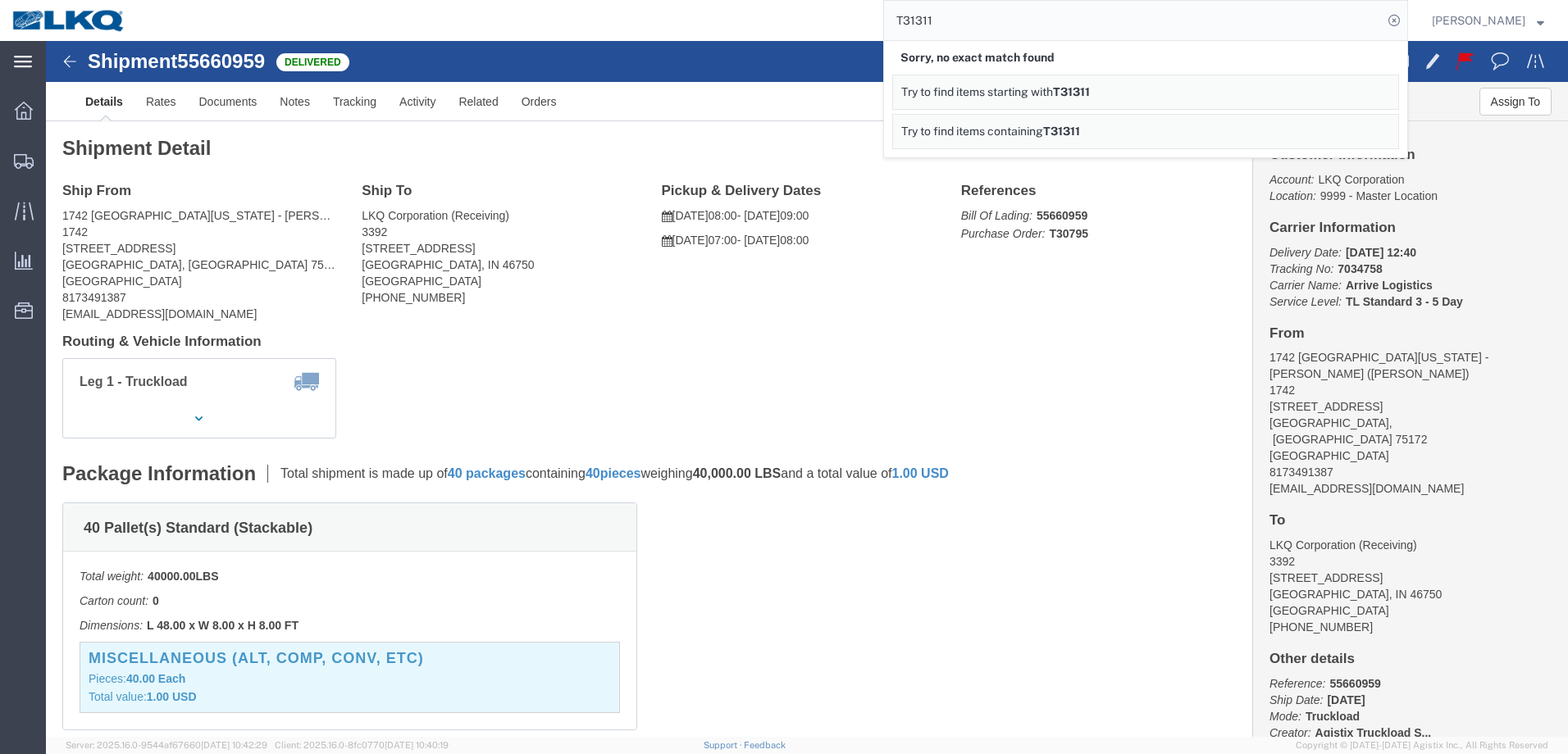
click at [18, 61] on icon at bounding box center [23, 61] width 18 height 12
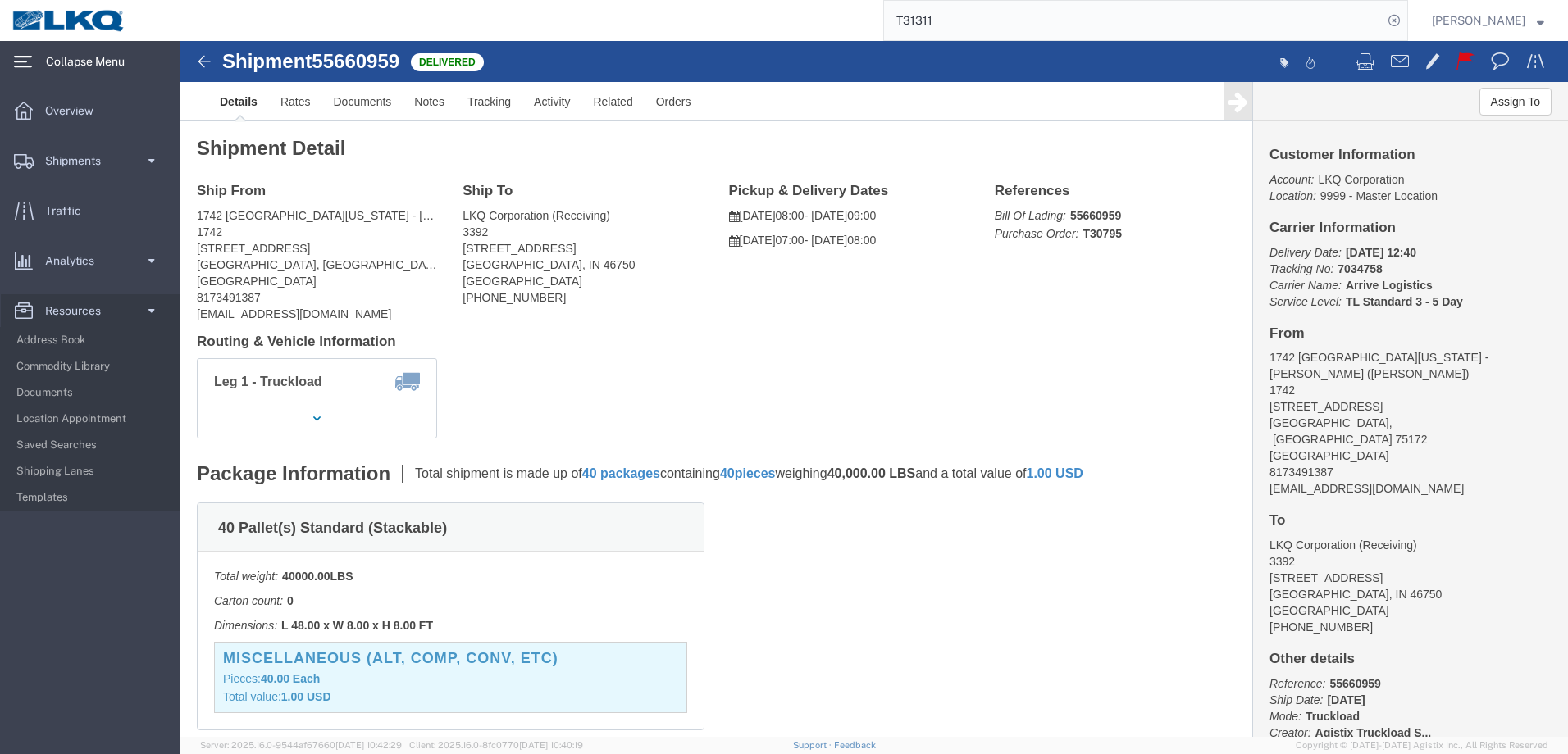
click at [225, 20] on div "T31311" at bounding box center [773, 20] width 1270 height 41
drag, startPoint x: 22, startPoint y: 26, endPoint x: 178, endPoint y: 96, distance: 171.0
click img
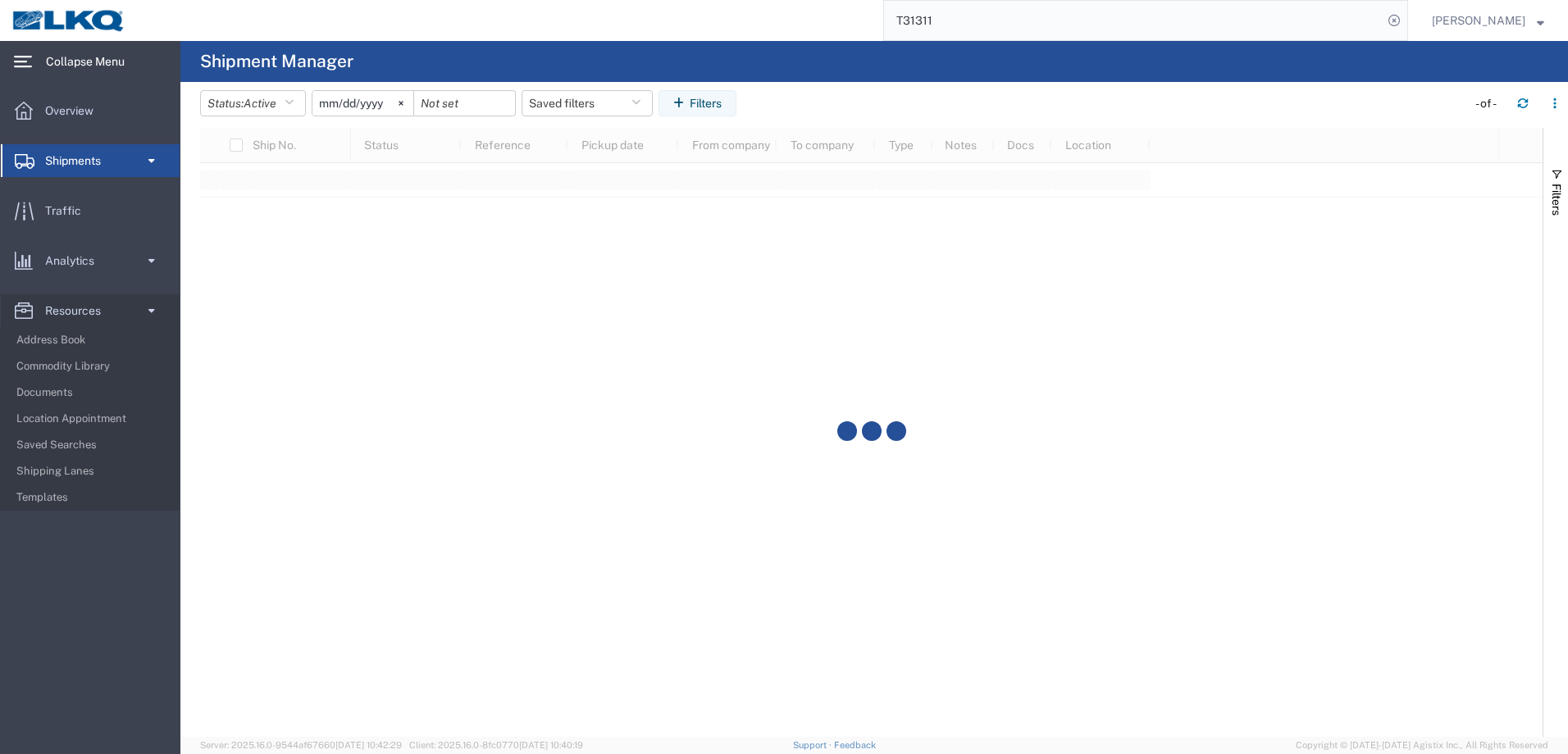
click at [200, 25] on div "T31311" at bounding box center [773, 20] width 1270 height 41
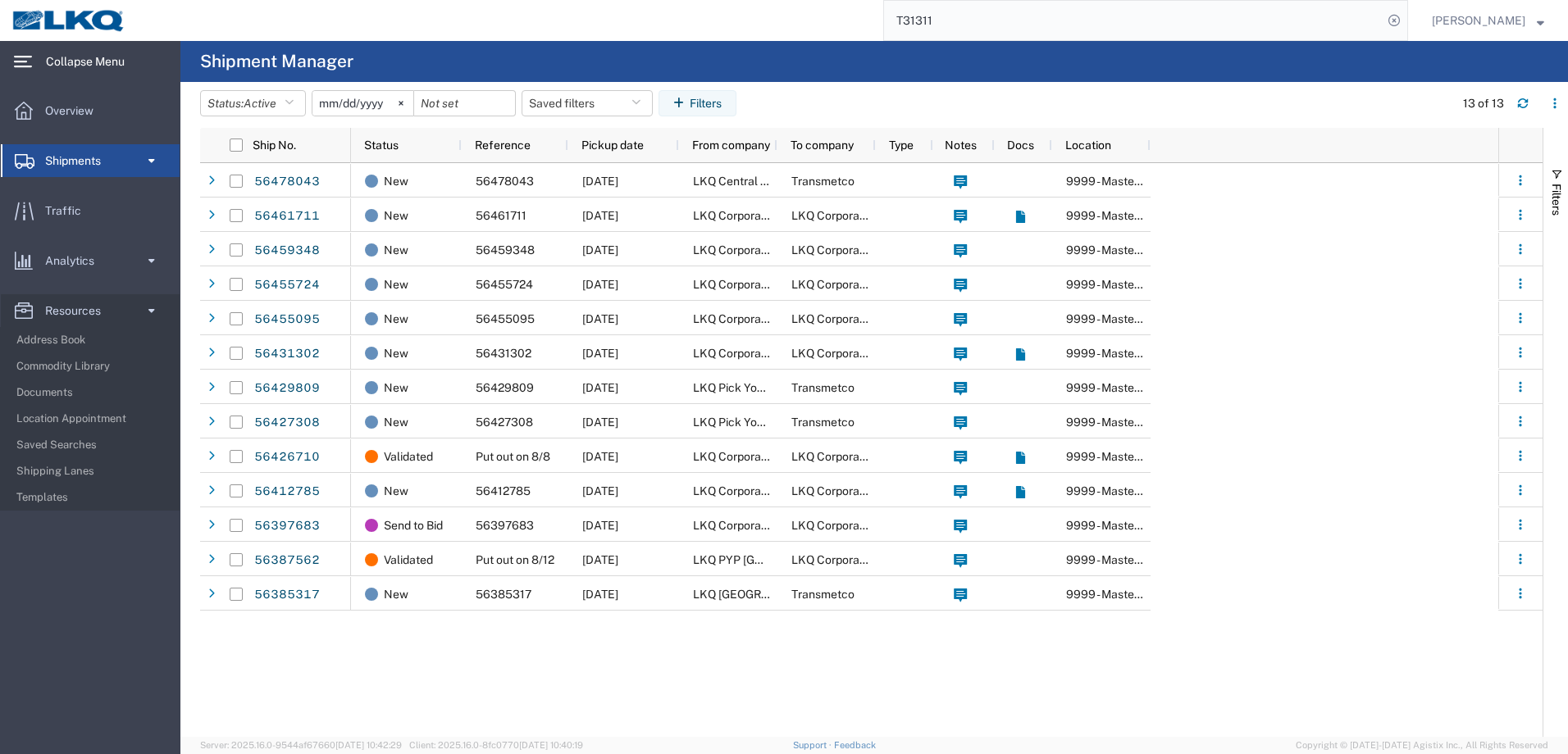
click at [200, 20] on div "T31311" at bounding box center [773, 20] width 1270 height 41
drag, startPoint x: 104, startPoint y: 1, endPoint x: 100, endPoint y: 11, distance: 10.8
click at [103, 6] on nav "T31311 [PERSON_NAME]" at bounding box center [789, 20] width 1556 height 41
click at [99, 13] on img at bounding box center [68, 20] width 115 height 25
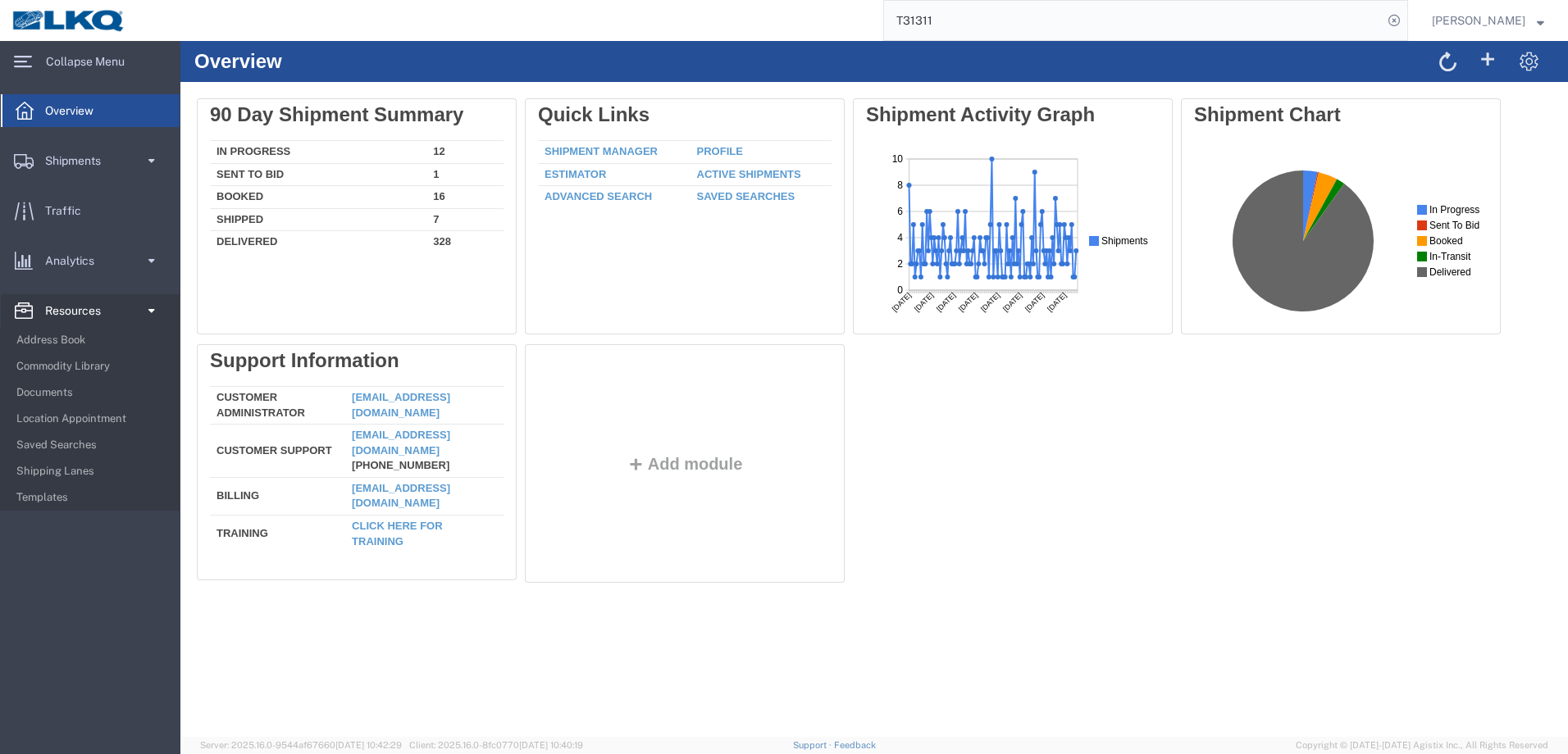
click at [60, 319] on span "Resources" at bounding box center [79, 310] width 67 height 32
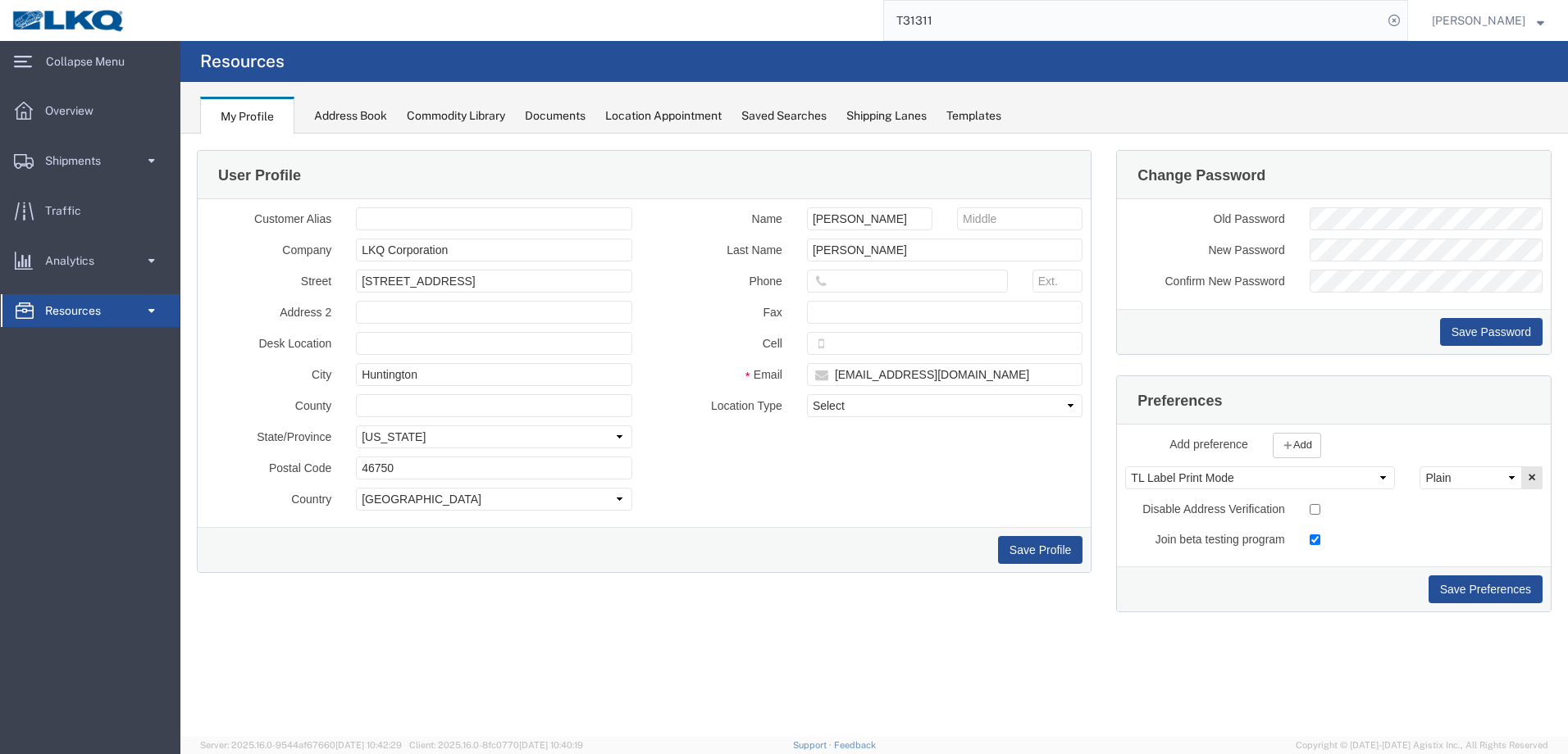
click at [656, 115] on div "Location Appointment" at bounding box center [664, 116] width 116 height 18
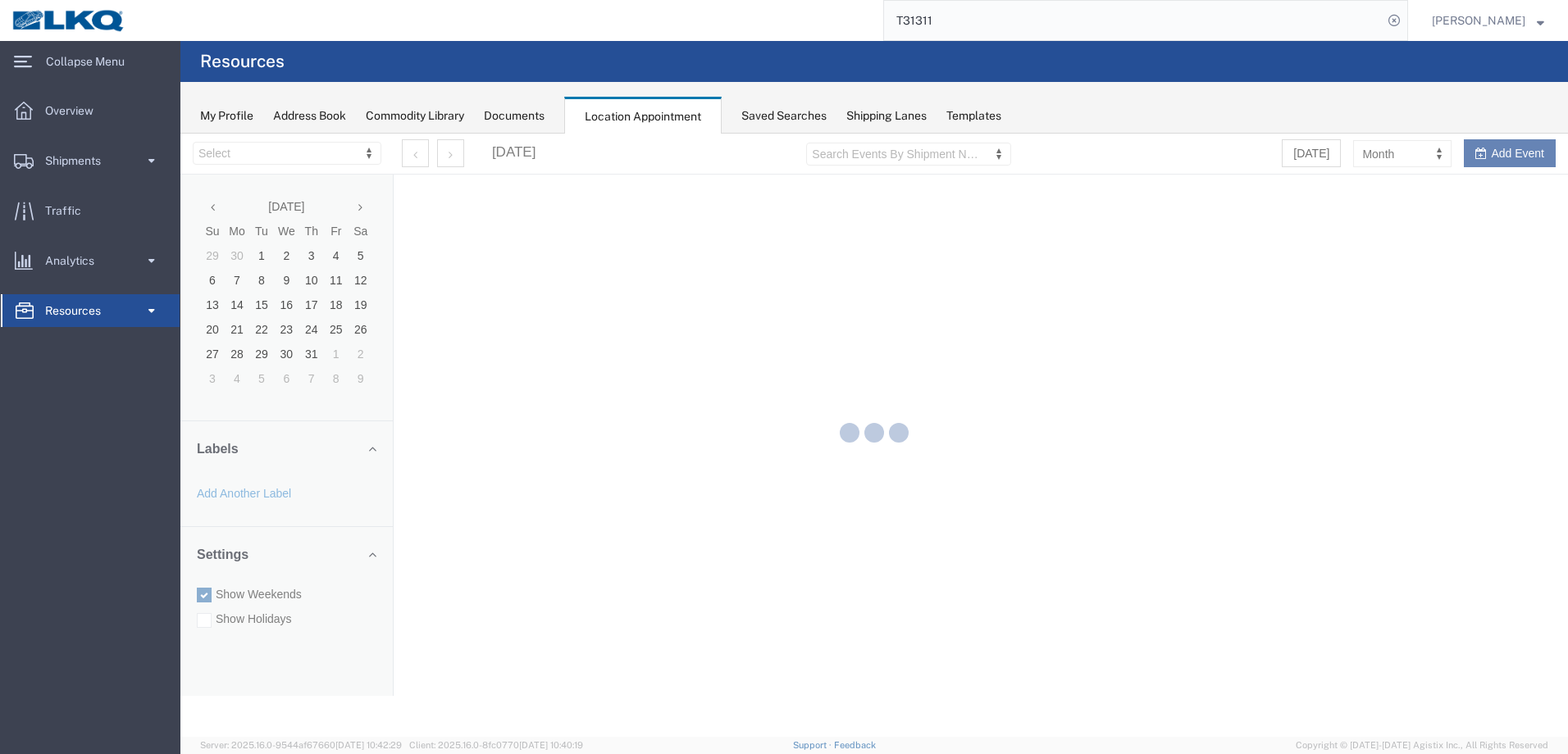
select select "28018"
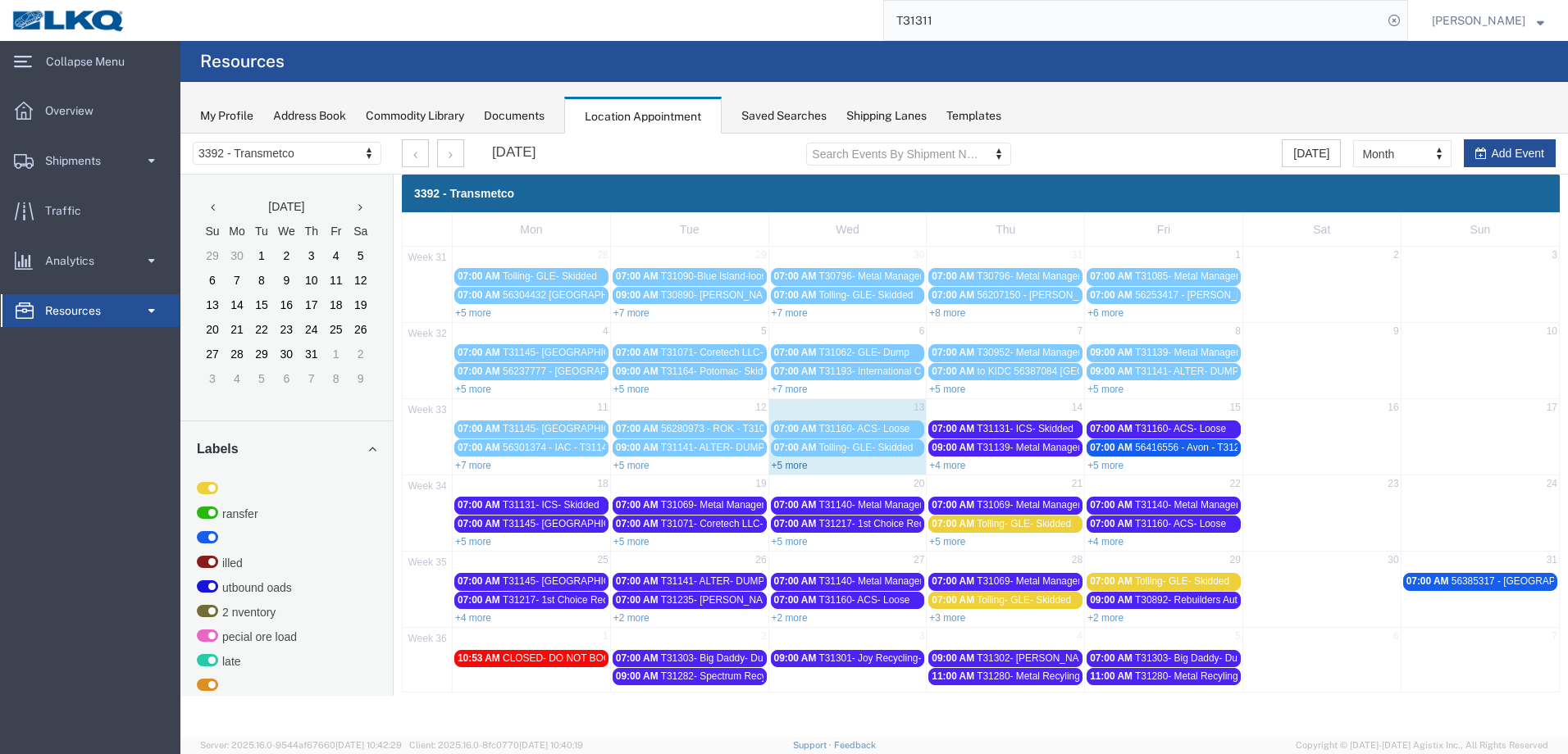
click at [794, 461] on link "+5 more" at bounding box center [790, 466] width 36 height 11
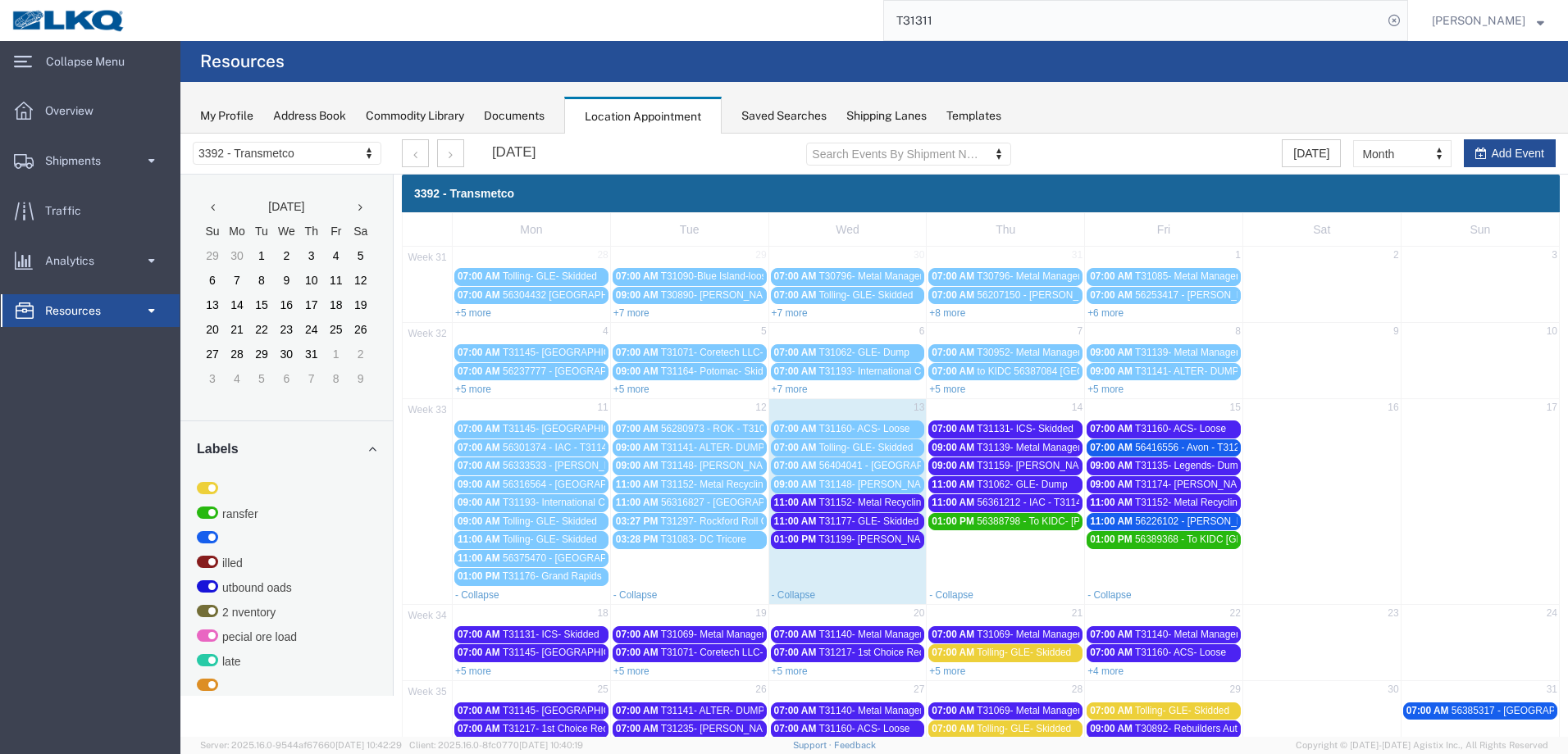
click at [864, 469] on span "56404041 - [GEOGRAPHIC_DATA] - T31259 - Palletized **WORK IN**" at bounding box center [973, 466] width 307 height 11
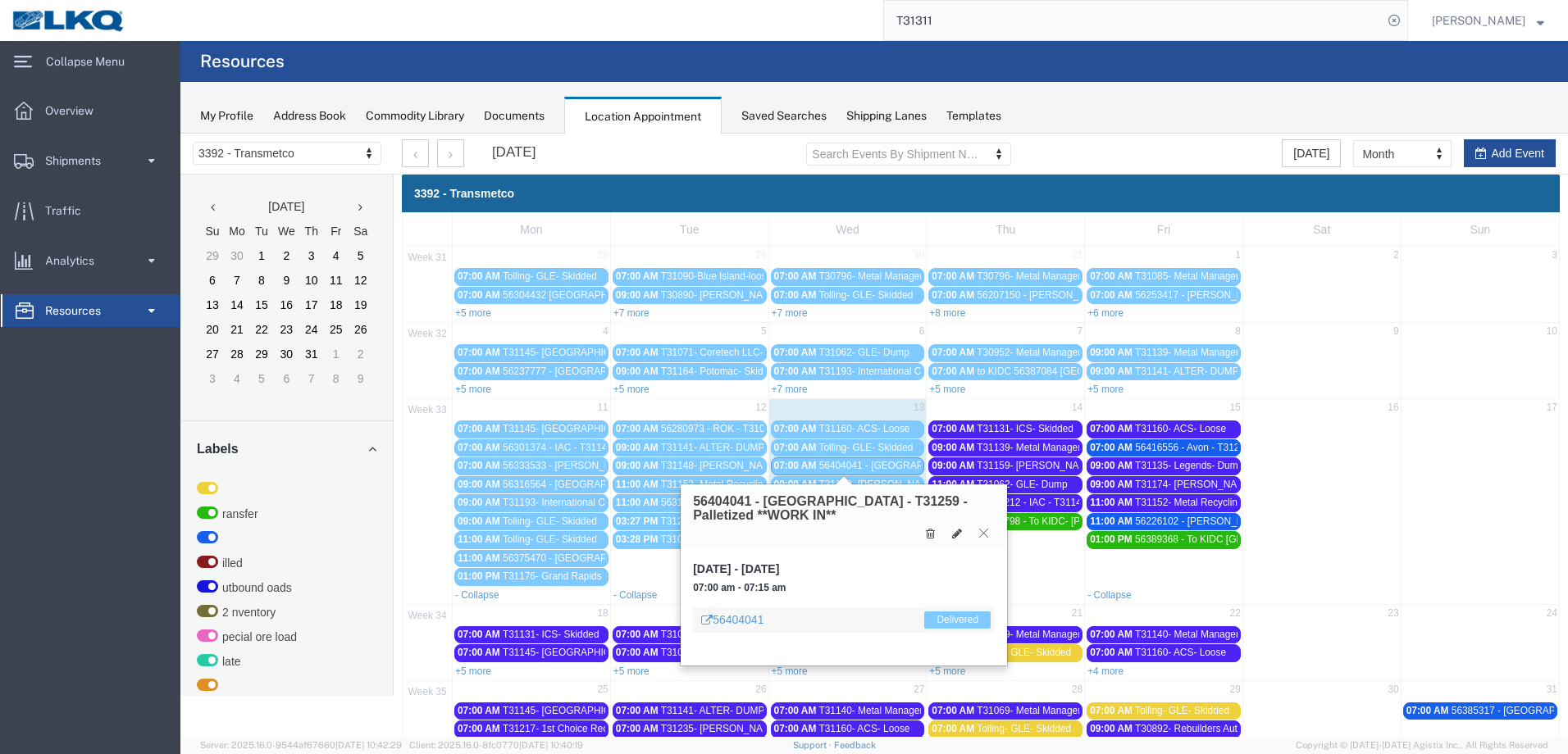
click at [988, 532] on icon at bounding box center [984, 532] width 9 height 10
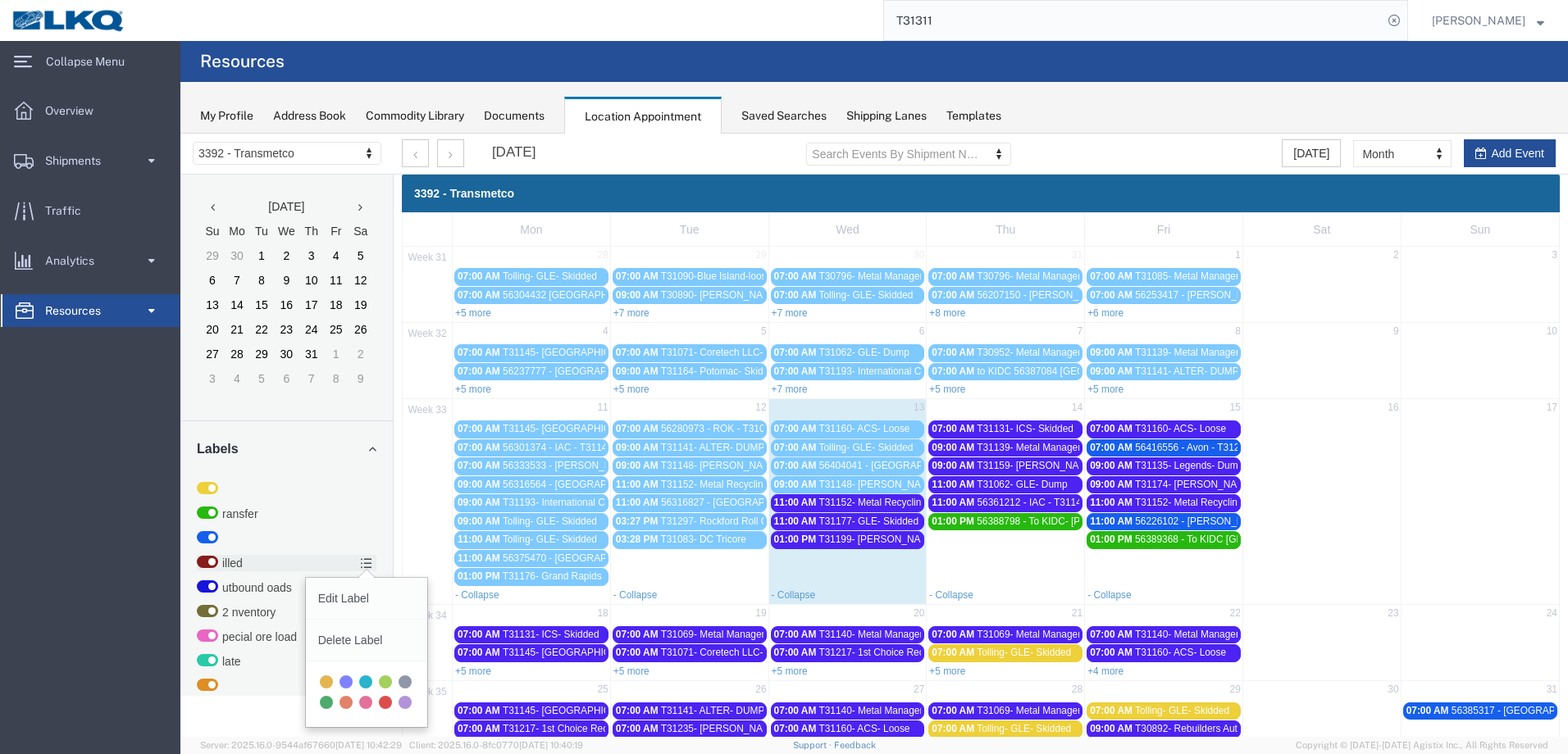
click at [869, 467] on span "56404041 - [GEOGRAPHIC_DATA] - T31259 - Palletized **WORK IN**" at bounding box center [973, 466] width 307 height 11
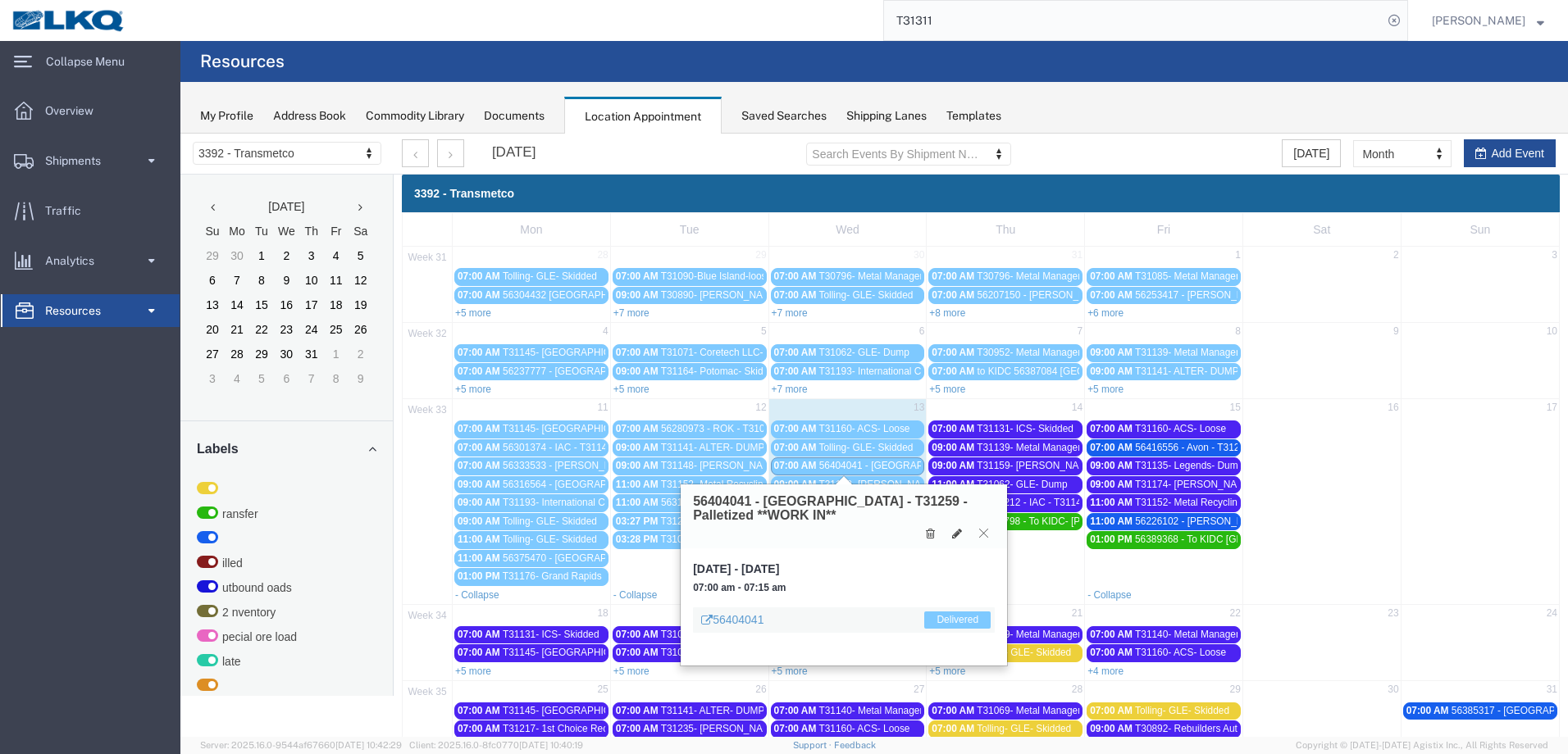
click at [986, 539] on button at bounding box center [984, 533] width 22 height 16
